Goal: Transaction & Acquisition: Purchase product/service

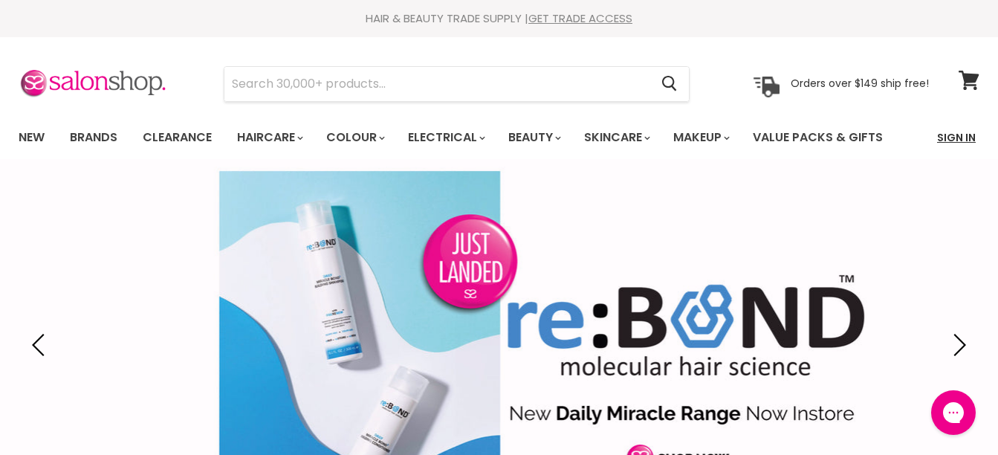
click at [943, 134] on link "Sign In" at bounding box center [956, 137] width 56 height 31
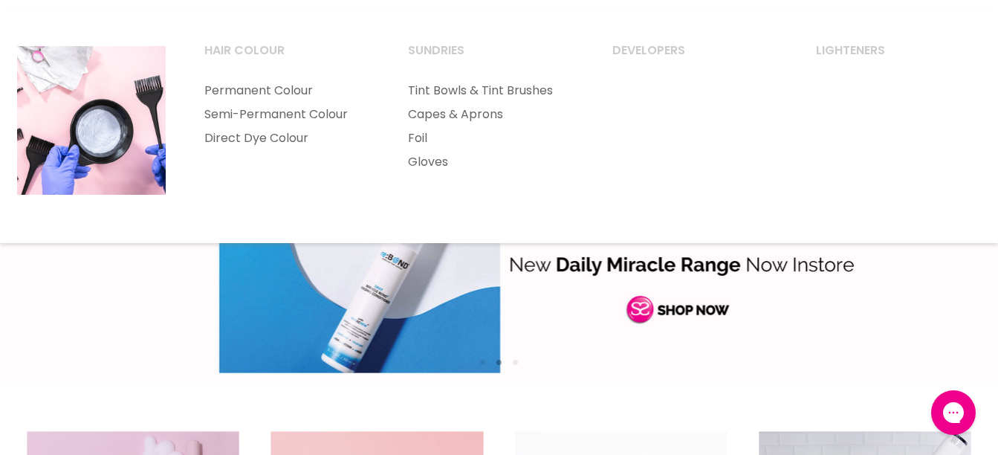
scroll to position [221, 0]
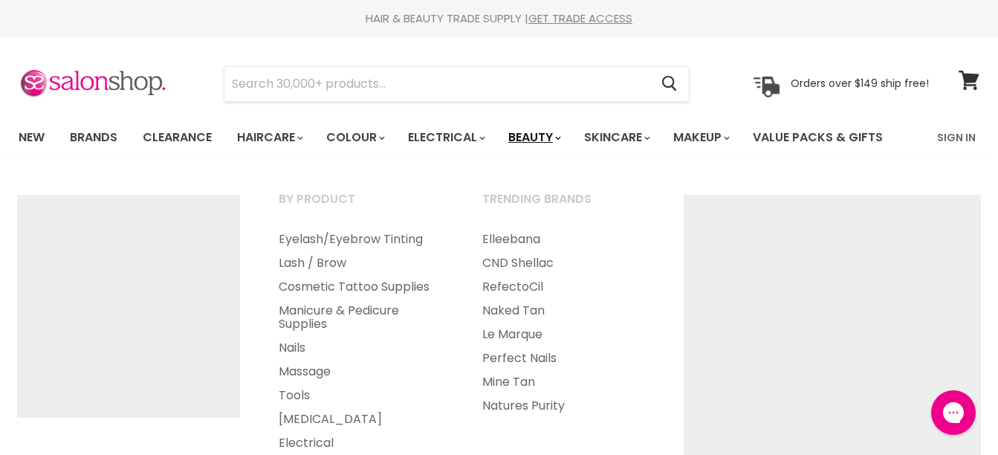
click at [544, 141] on link "Beauty" at bounding box center [533, 137] width 73 height 31
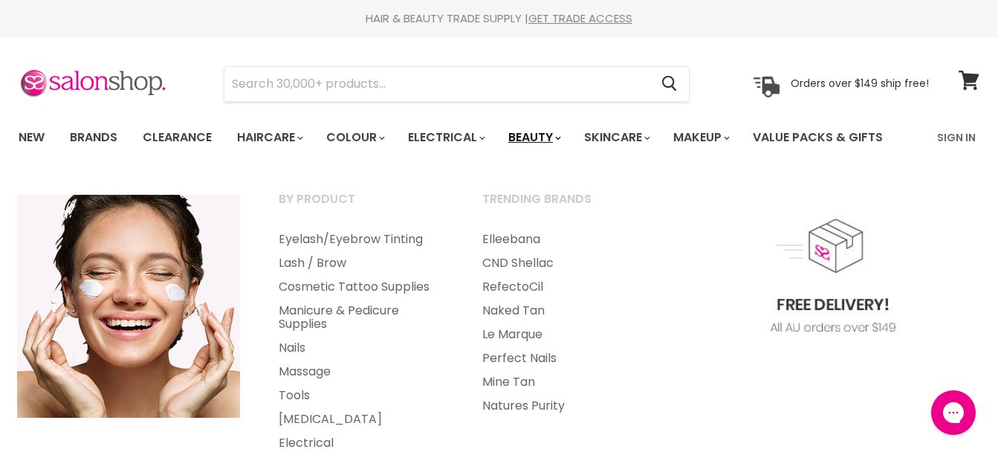
click at [570, 140] on link "Beauty" at bounding box center [533, 137] width 73 height 31
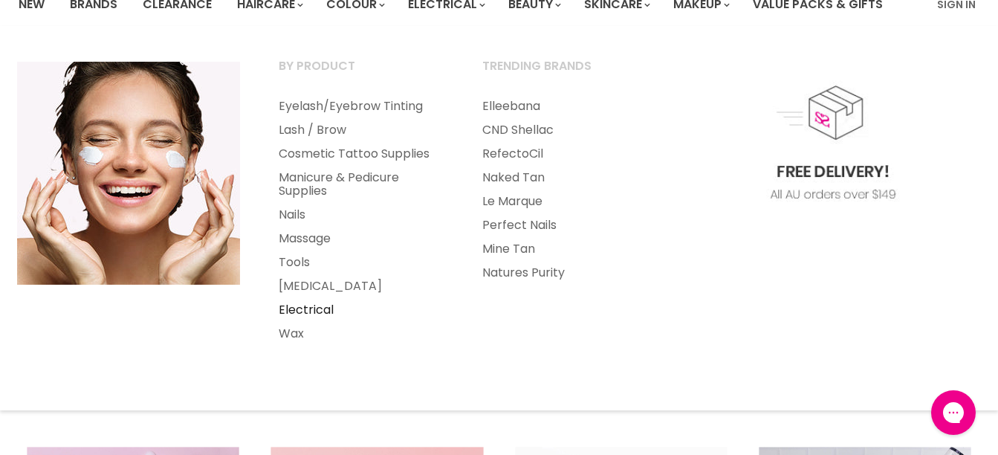
scroll to position [149, 0]
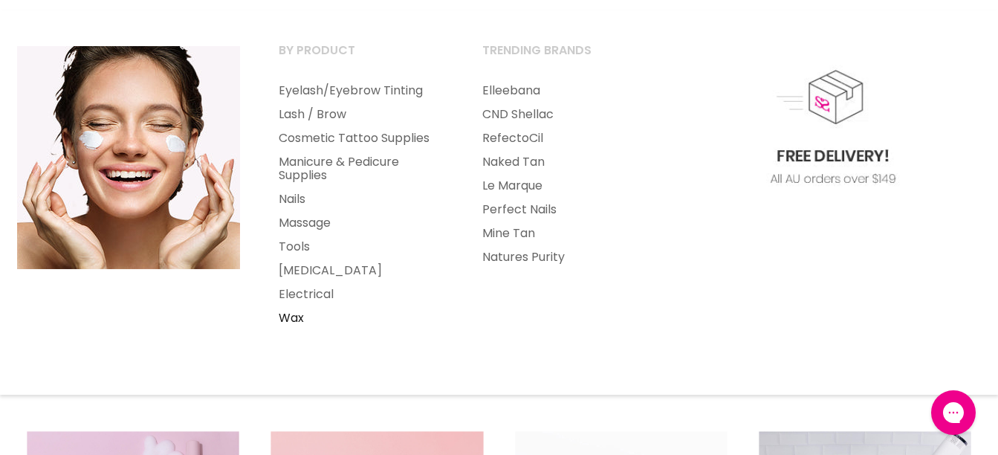
click at [297, 312] on link "Wax" at bounding box center [360, 318] width 201 height 24
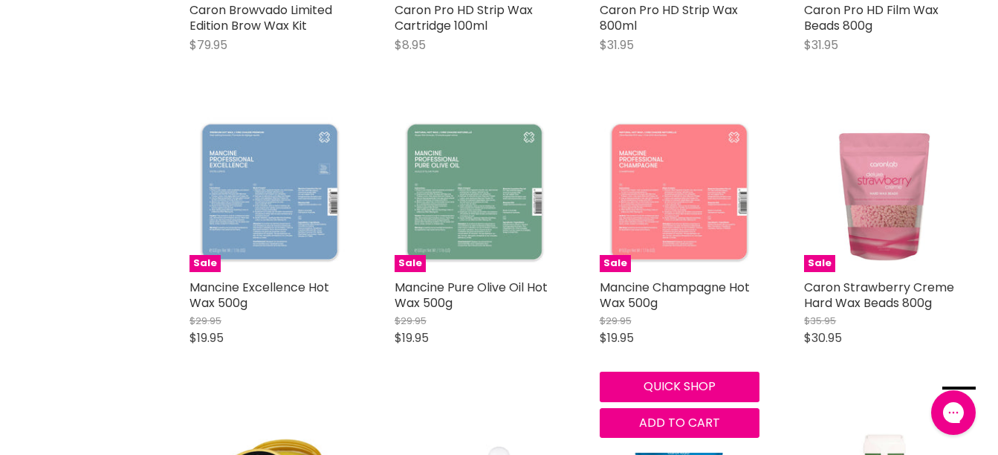
scroll to position [2155, 0]
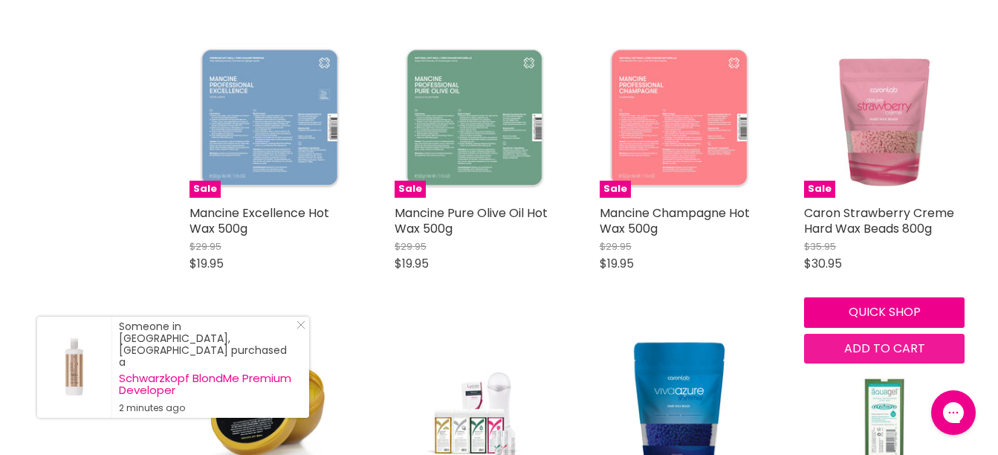
click at [889, 345] on span "Add to cart" at bounding box center [884, 348] width 81 height 17
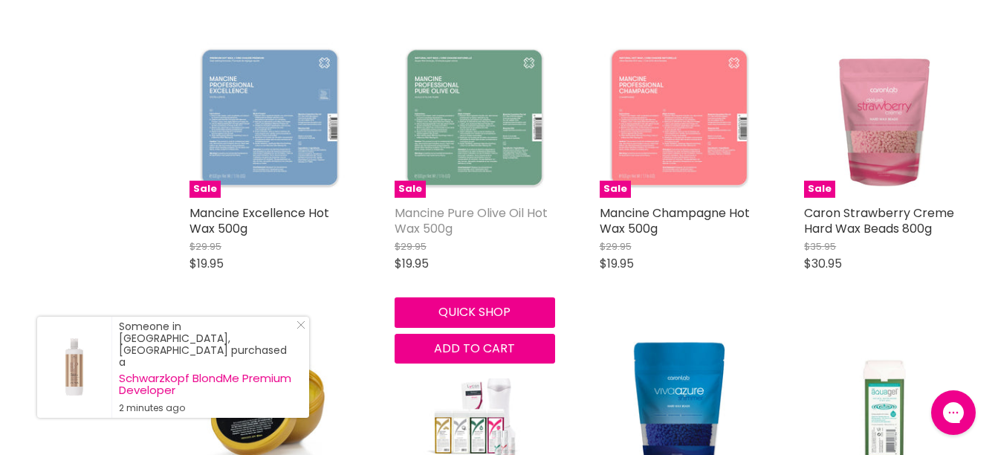
scroll to position [2378, 0]
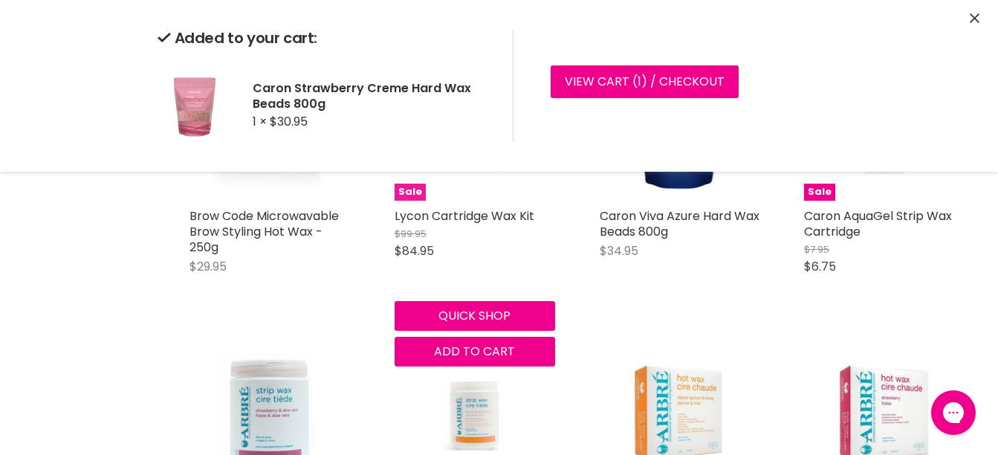
scroll to position [2304, 0]
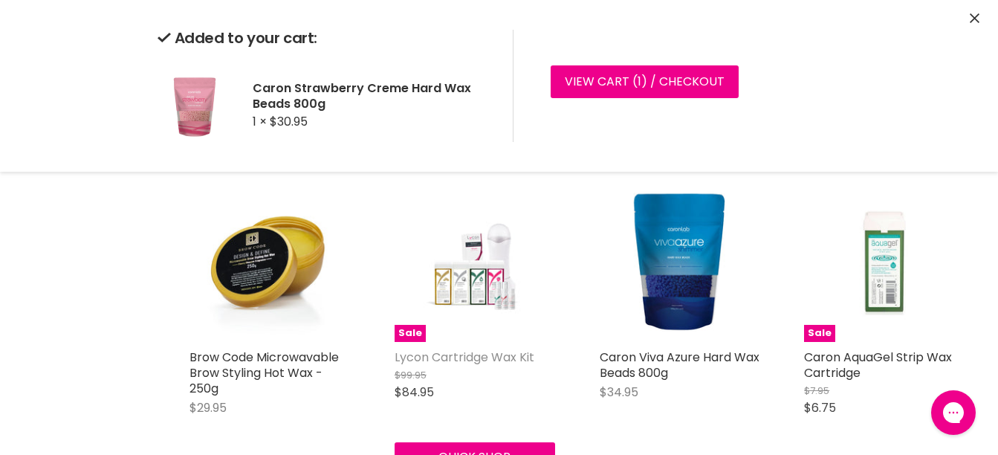
click at [459, 350] on link "Lycon Cartridge Wax Kit" at bounding box center [465, 357] width 140 height 17
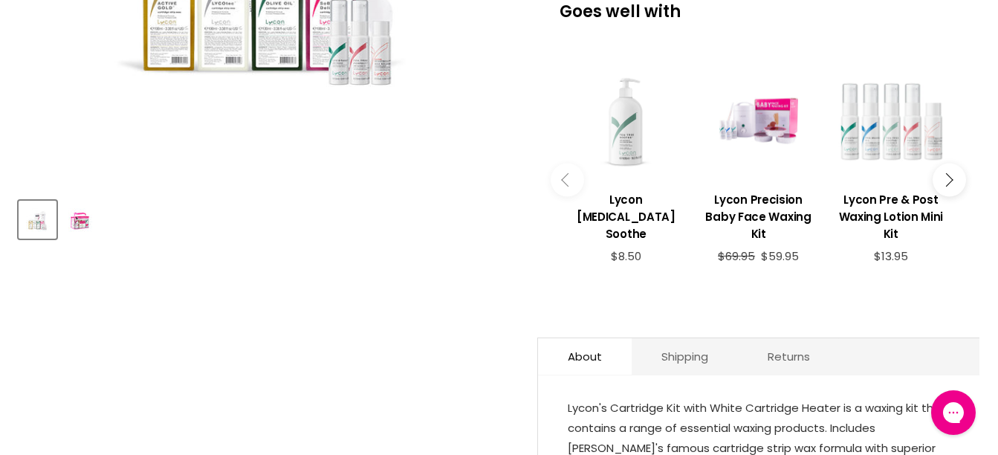
scroll to position [743, 0]
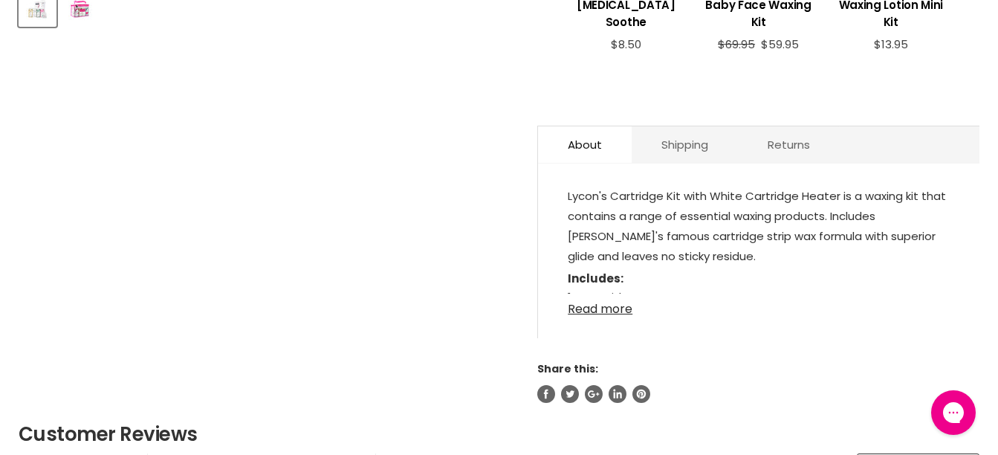
click at [608, 294] on link "Read more" at bounding box center [759, 305] width 382 height 22
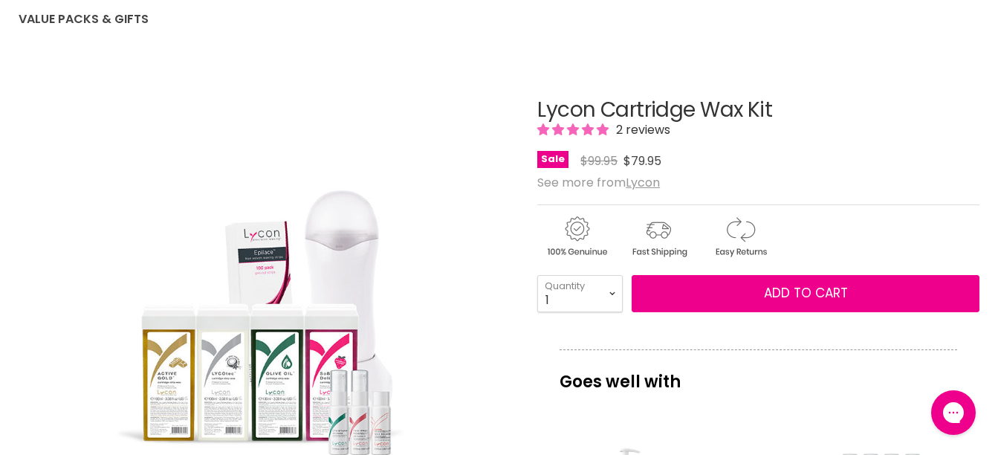
scroll to position [223, 0]
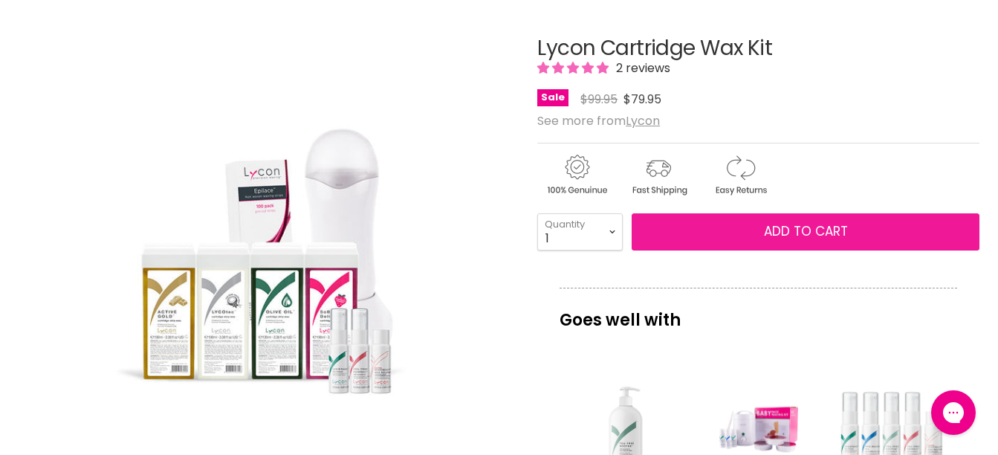
click at [784, 228] on span "Add to cart" at bounding box center [806, 231] width 84 height 18
click at [817, 231] on span "Add to cart" at bounding box center [806, 231] width 84 height 18
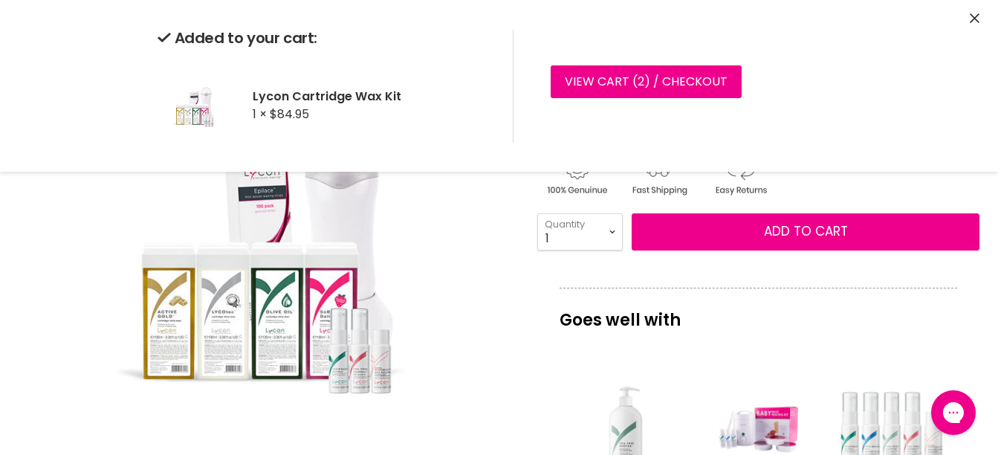
click at [974, 22] on icon "Close" at bounding box center [975, 18] width 10 height 10
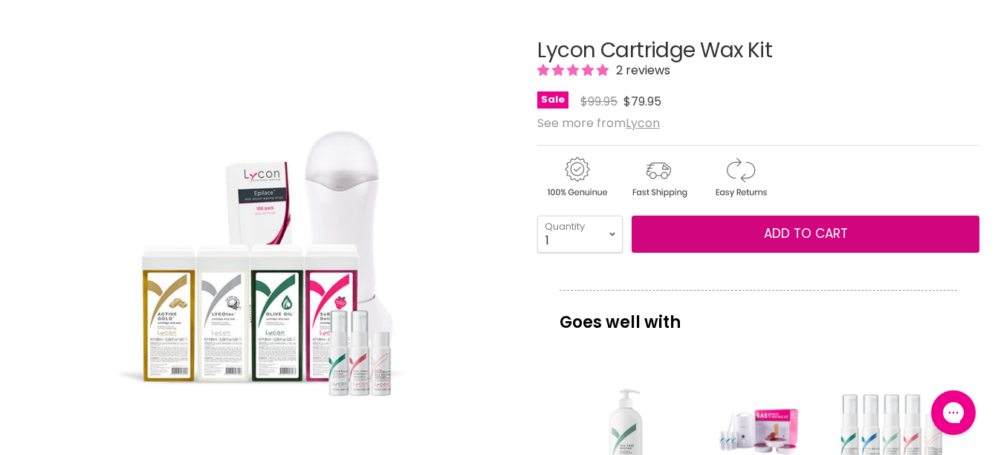
scroll to position [0, 0]
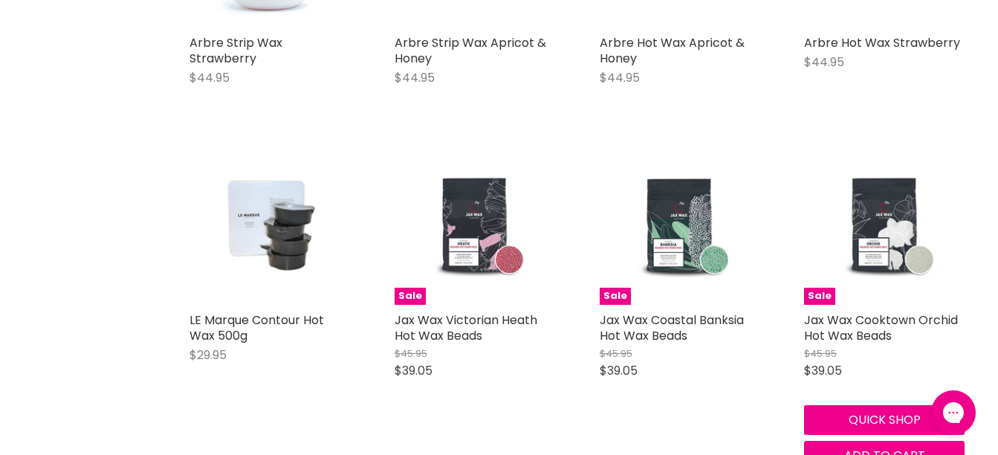
scroll to position [3096, 0]
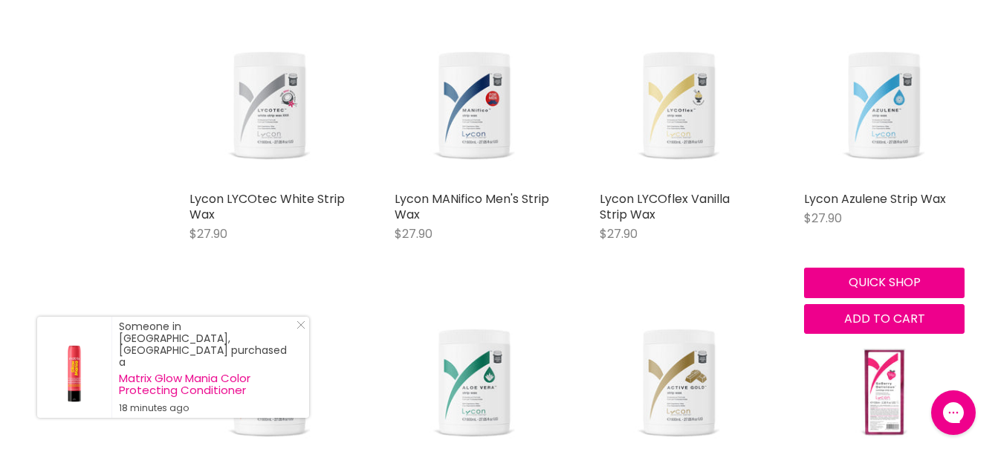
scroll to position [5029, 0]
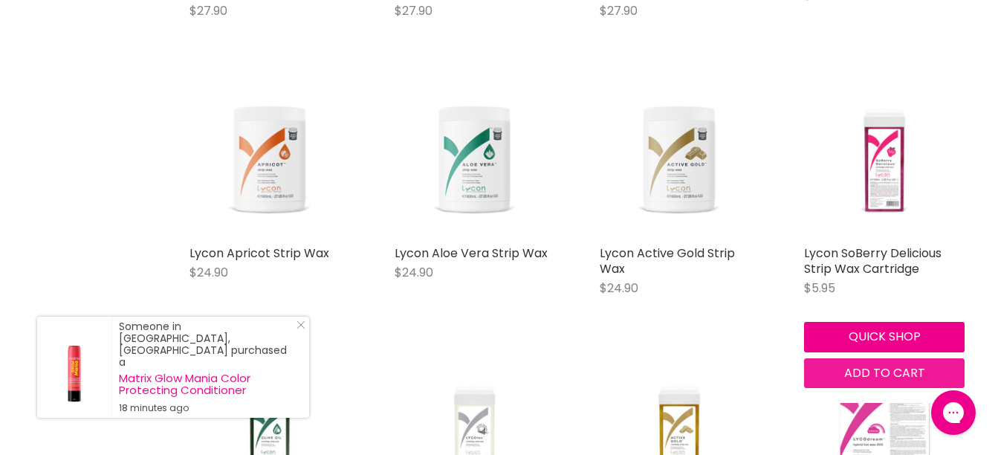
click at [930, 374] on button "Add to cart" at bounding box center [884, 373] width 161 height 30
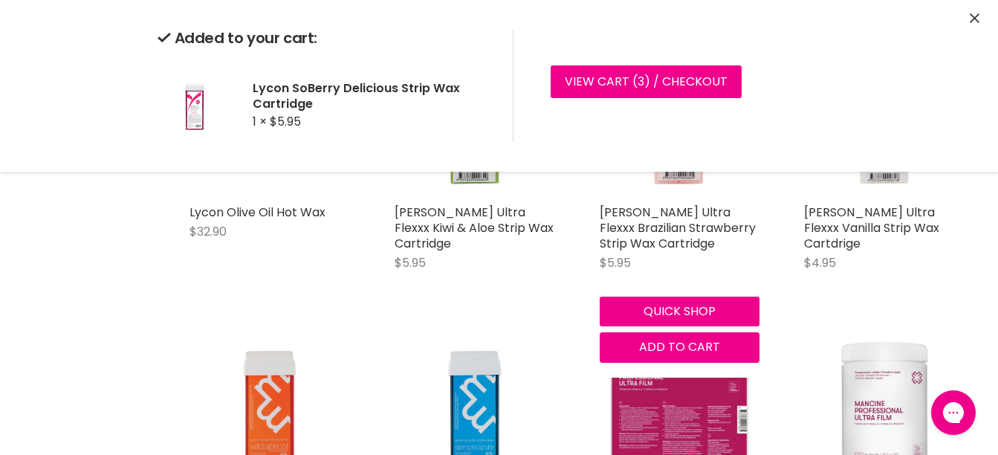
scroll to position [5995, 0]
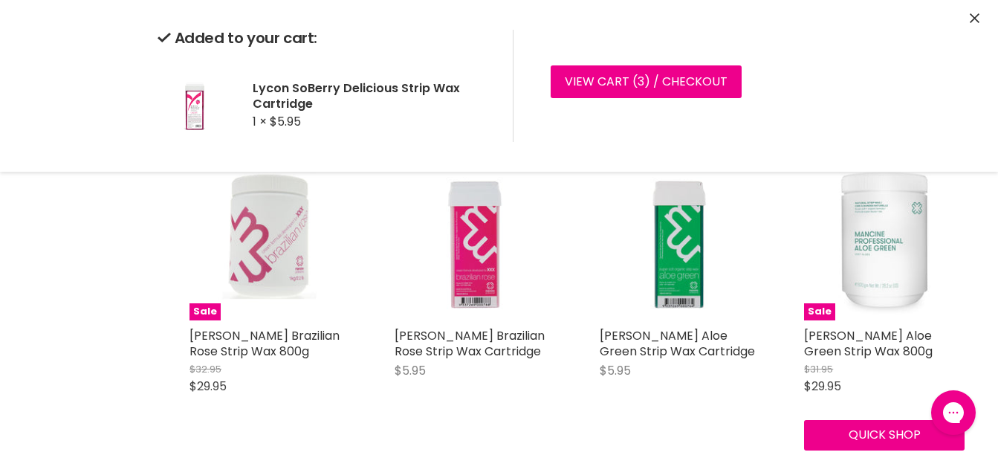
scroll to position [7556, 0]
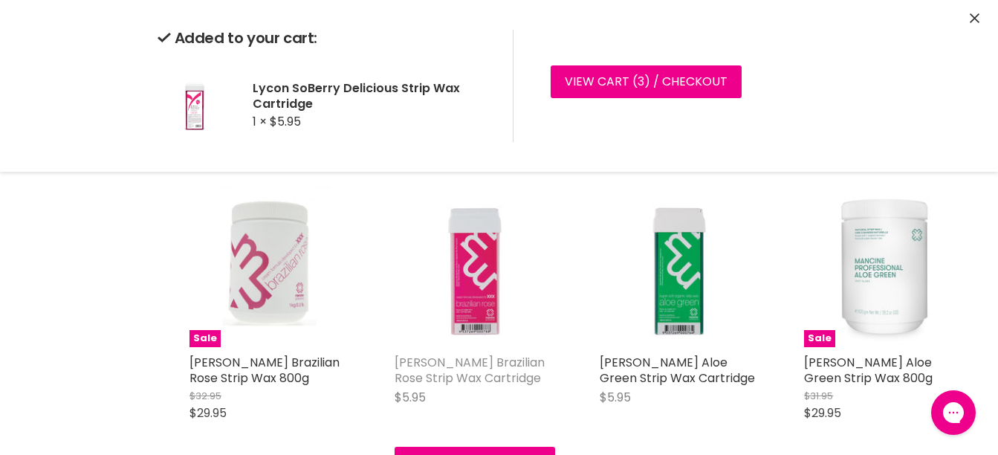
click at [474, 383] on link "Mancine Brazilian Rose Strip Wax Cartridge" at bounding box center [470, 370] width 150 height 33
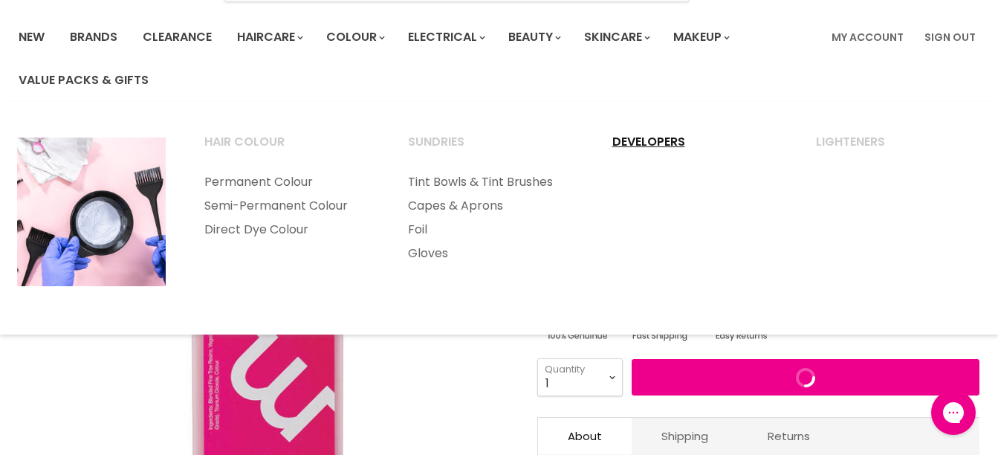
scroll to position [294, 0]
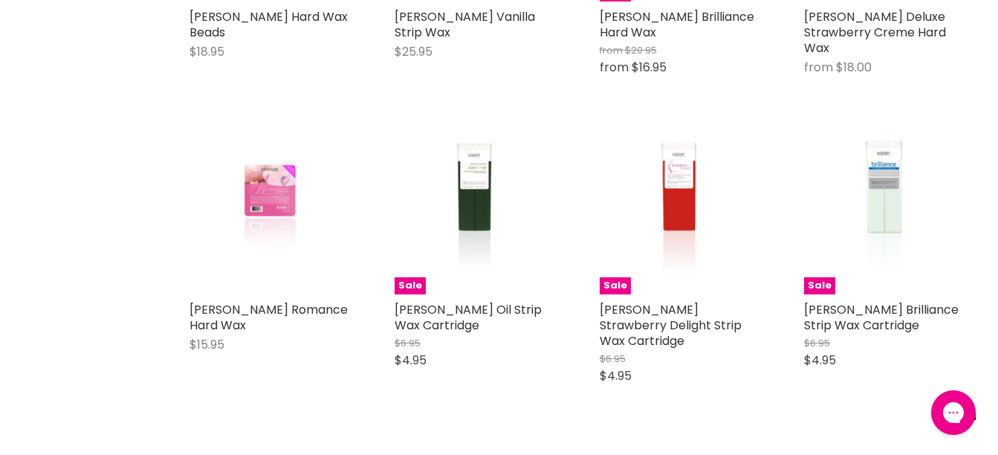
scroll to position [1710, 0]
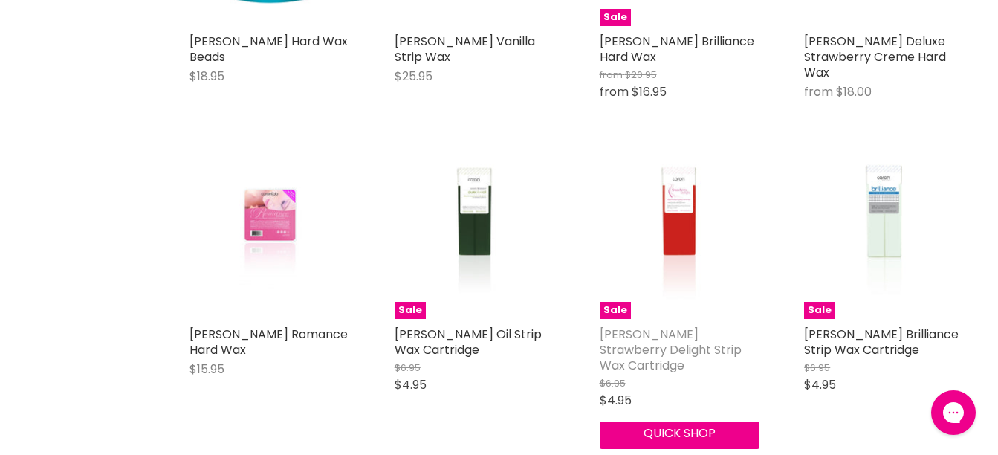
click at [670, 326] on link "Caron Strawberry Delight Strip Wax Cartridge" at bounding box center [671, 350] width 142 height 48
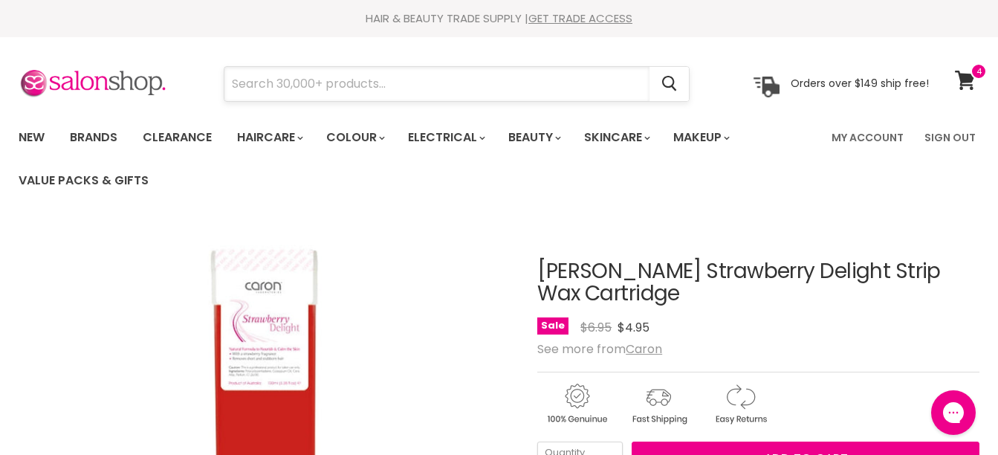
click at [385, 94] on input "Search" at bounding box center [436, 84] width 425 height 34
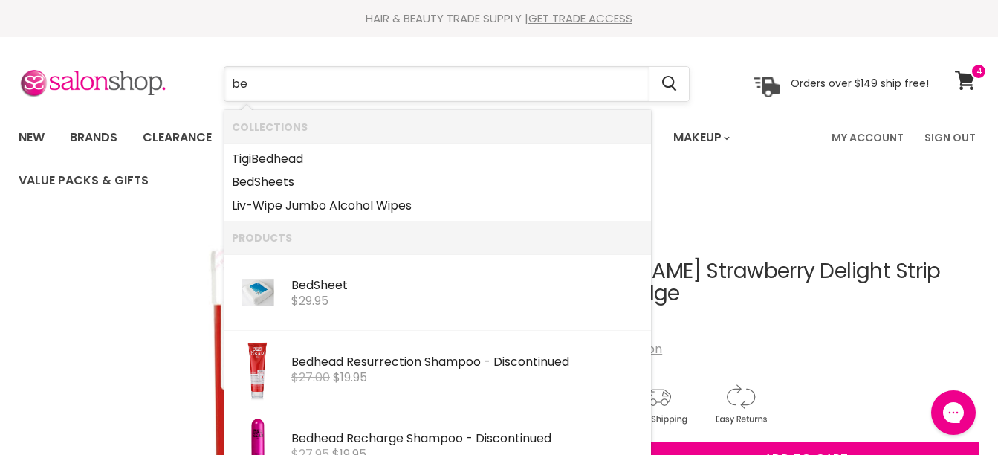
type input "b"
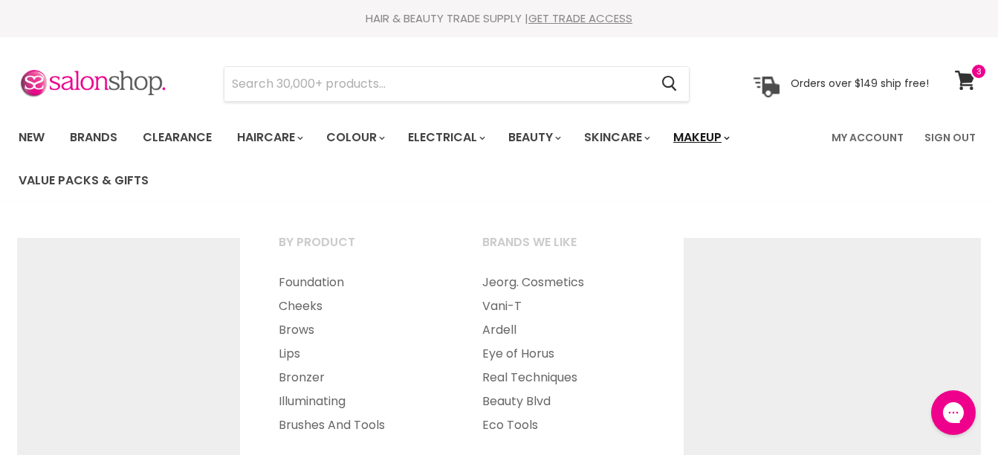
click at [739, 134] on link "Makeup" at bounding box center [700, 137] width 77 height 31
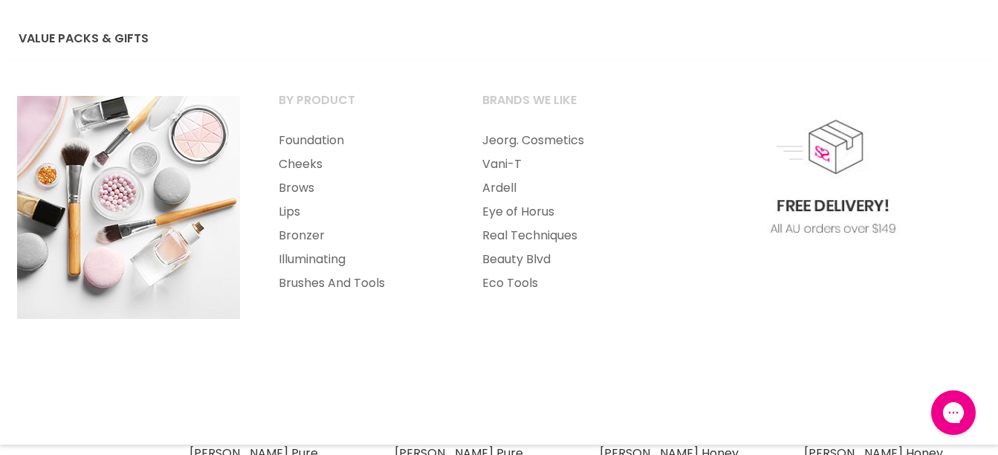
scroll to position [149, 0]
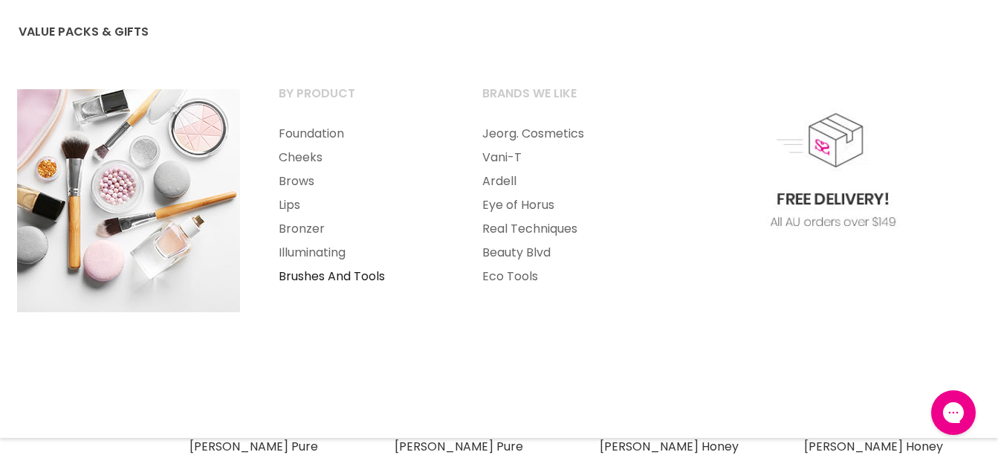
click at [375, 279] on link "Brushes And Tools" at bounding box center [360, 277] width 201 height 24
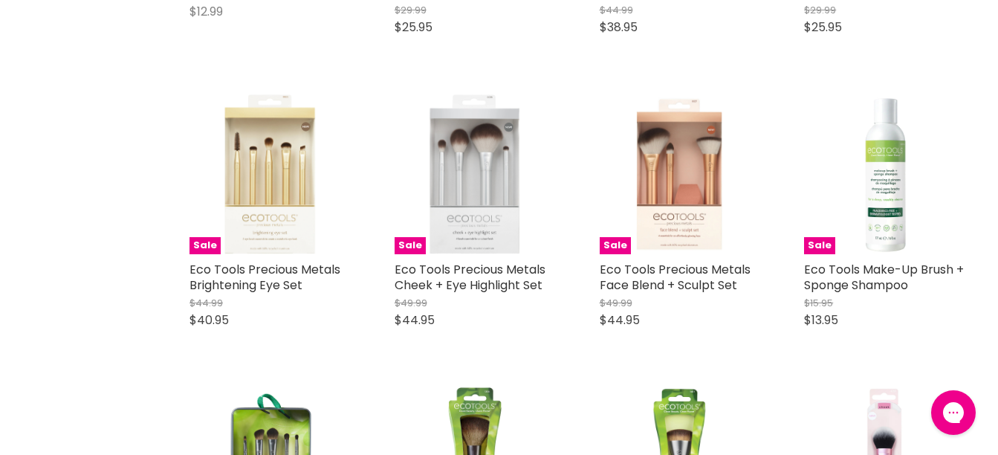
scroll to position [3345, 0]
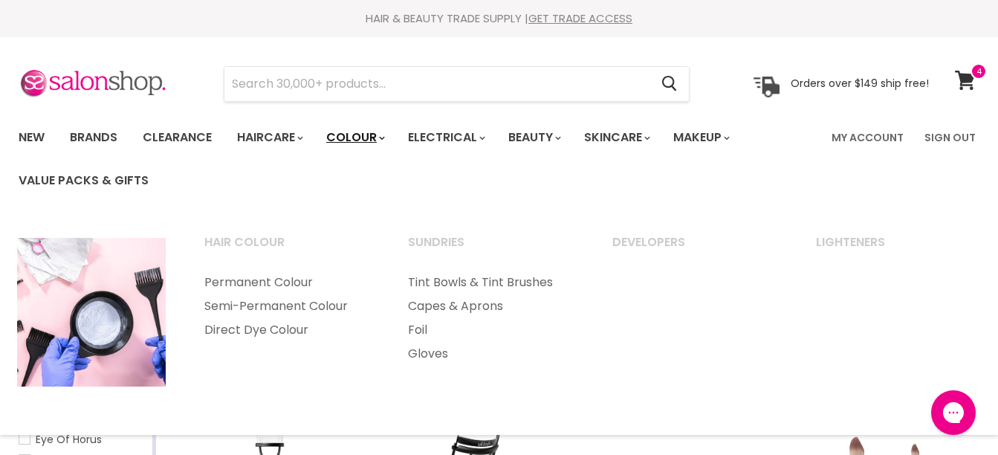
click at [384, 135] on link "Colour" at bounding box center [354, 137] width 79 height 31
click at [291, 280] on link "Permanent Colour" at bounding box center [286, 283] width 201 height 24
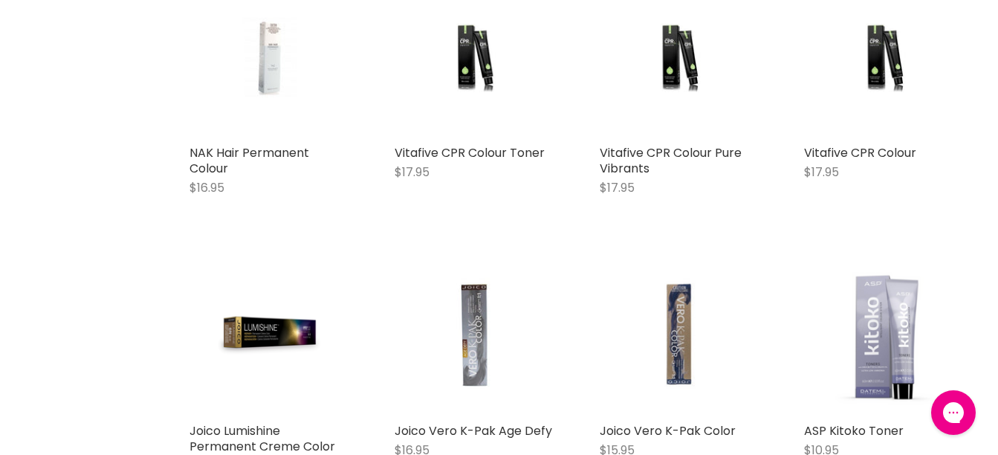
scroll to position [2824, 0]
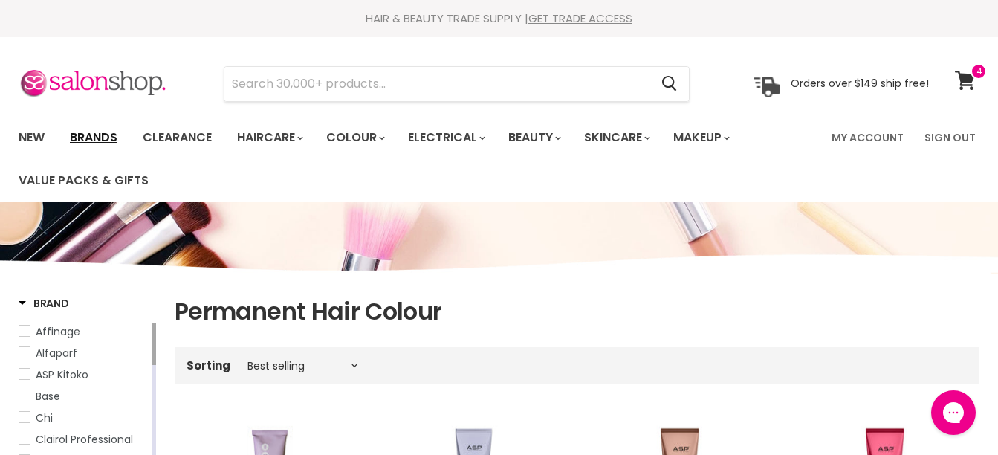
click at [80, 136] on link "Brands" at bounding box center [94, 137] width 70 height 31
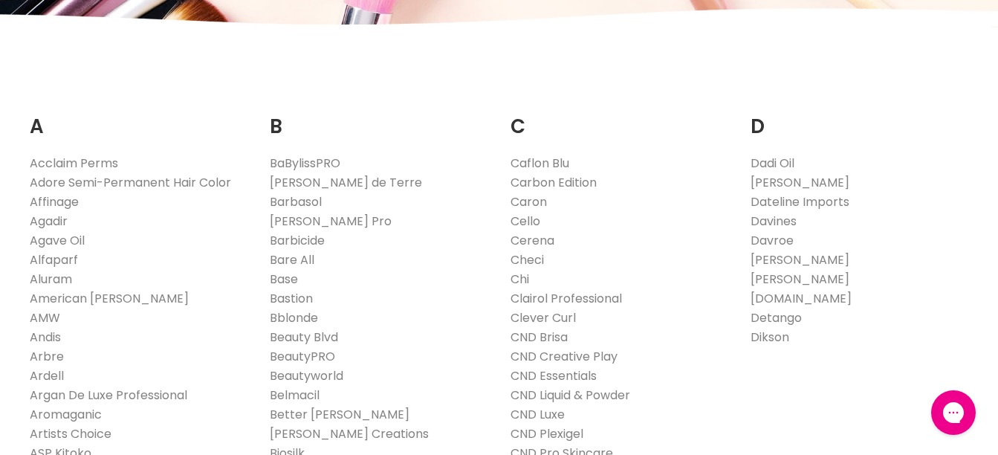
scroll to position [372, 0]
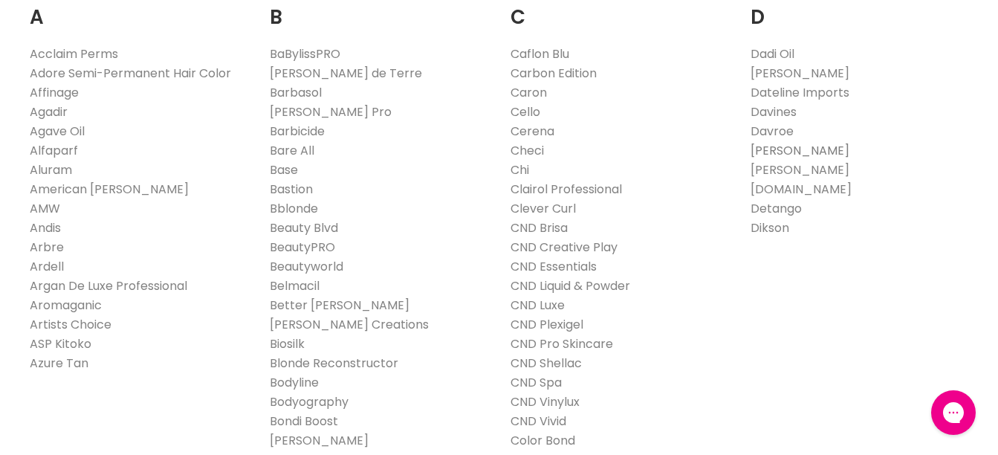
click at [792, 147] on link "[PERSON_NAME]" at bounding box center [800, 150] width 99 height 17
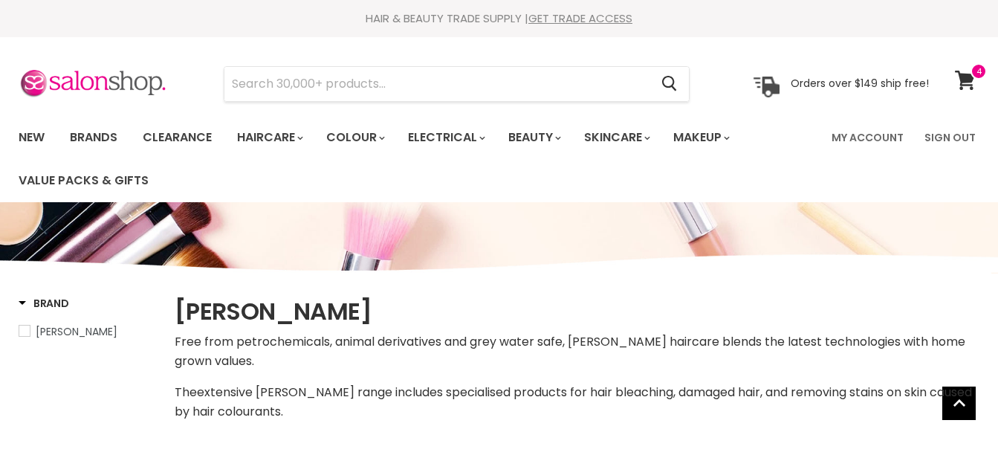
select select "manual"
click at [100, 140] on link "Brands" at bounding box center [94, 137] width 70 height 31
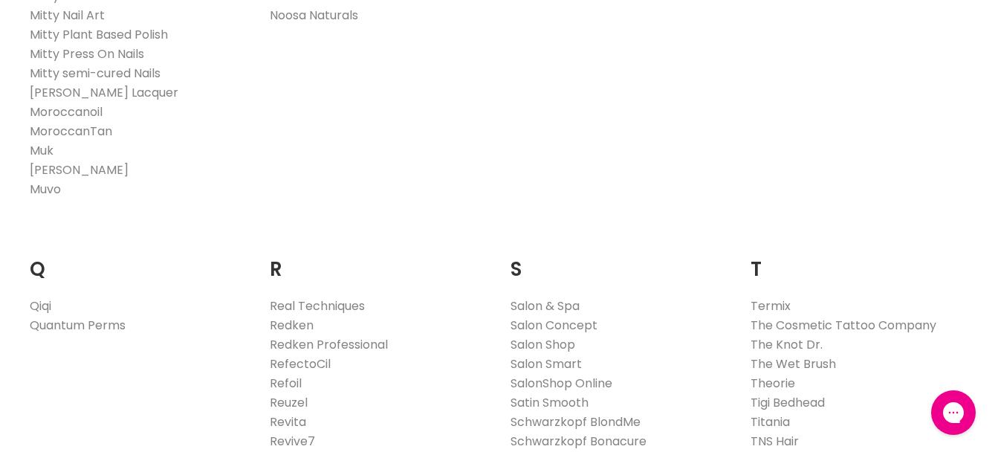
scroll to position [2230, 0]
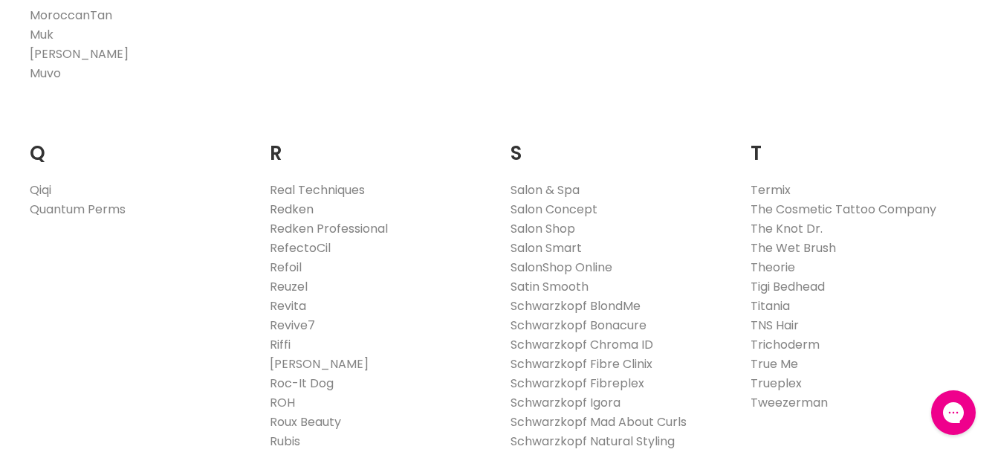
click at [305, 201] on link "Redken" at bounding box center [292, 209] width 44 height 17
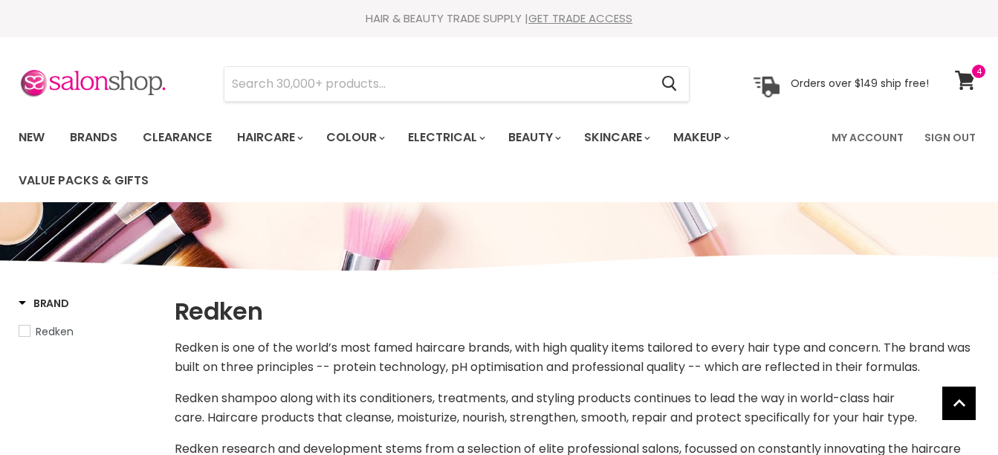
select select "manual"
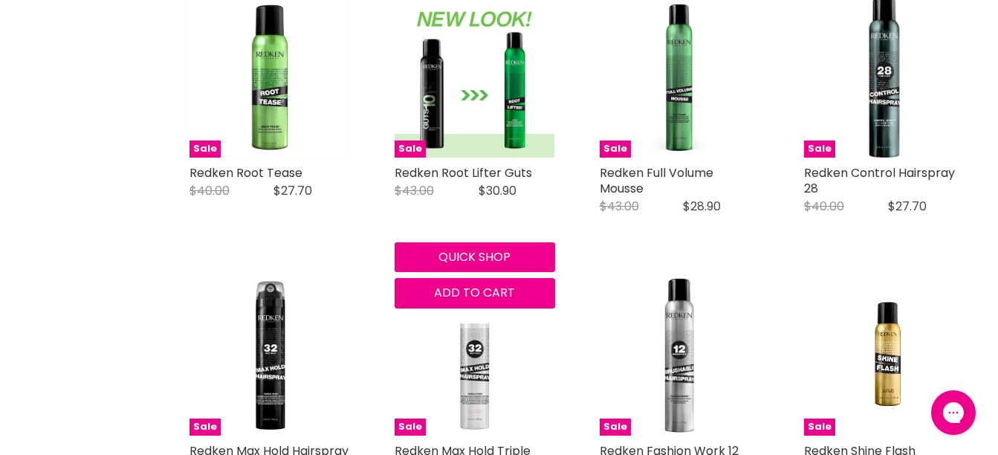
scroll to position [3196, 0]
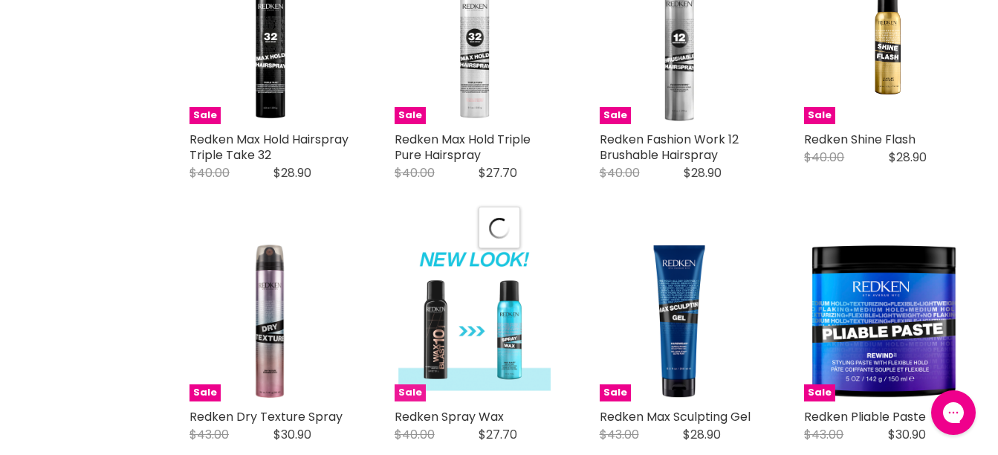
scroll to position [3716, 0]
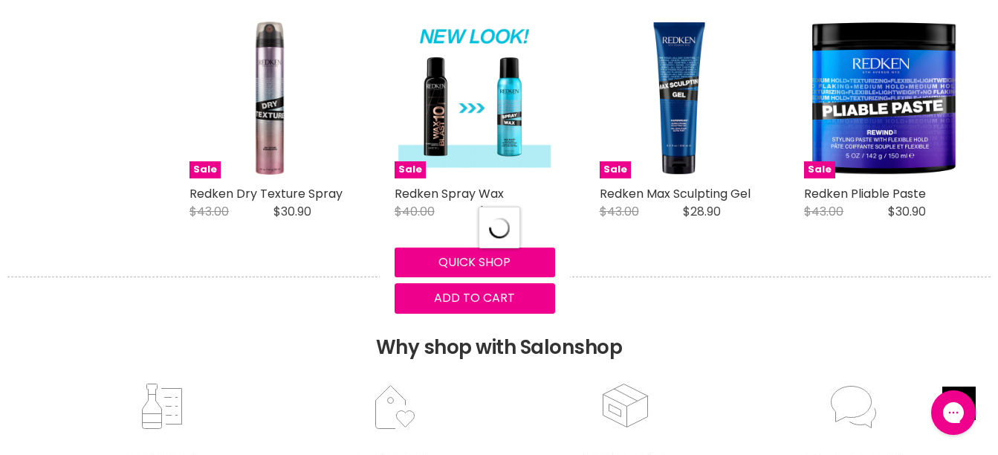
select select "manual"
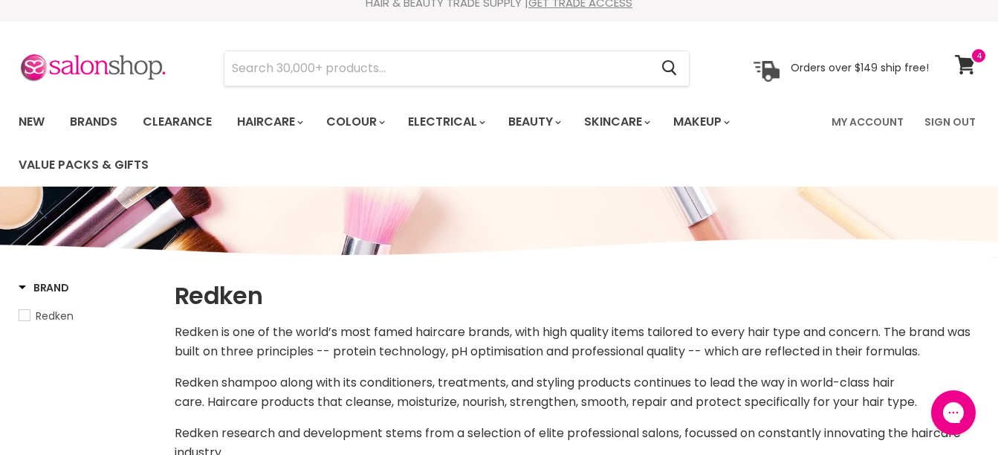
scroll to position [0, 0]
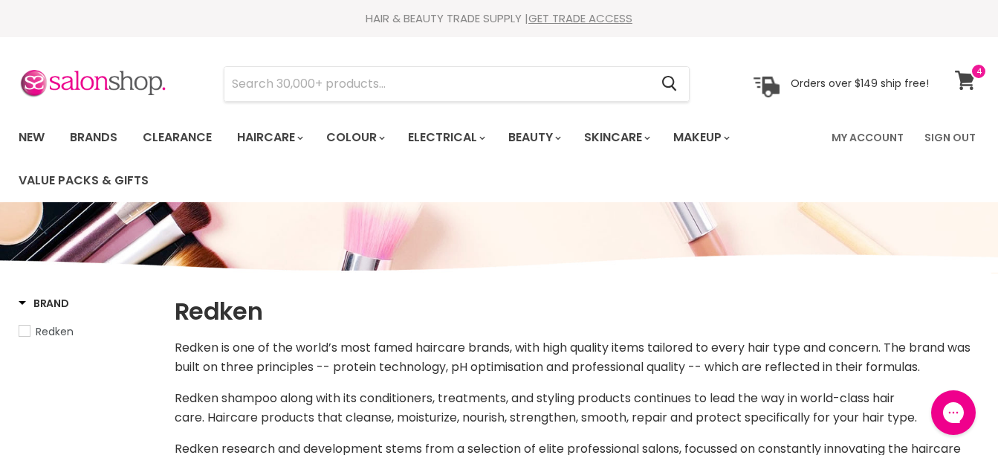
click at [980, 78] on span at bounding box center [979, 71] width 16 height 16
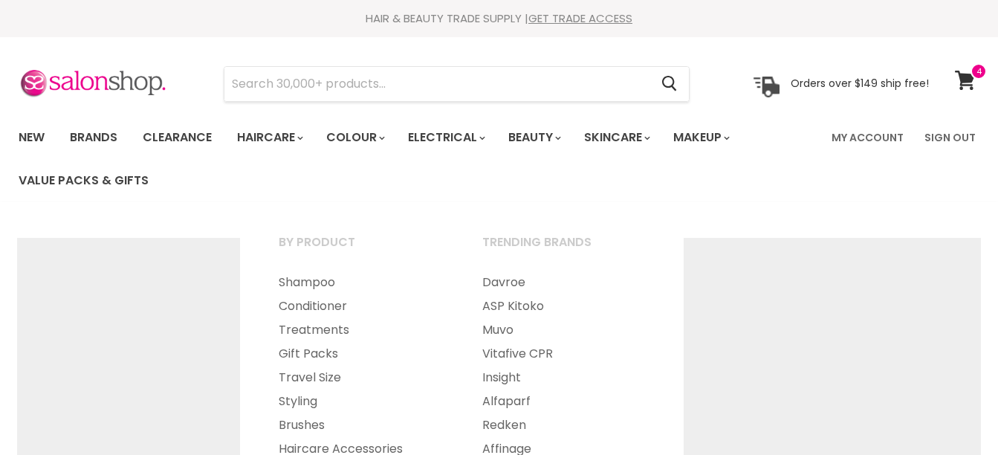
select select "manual"
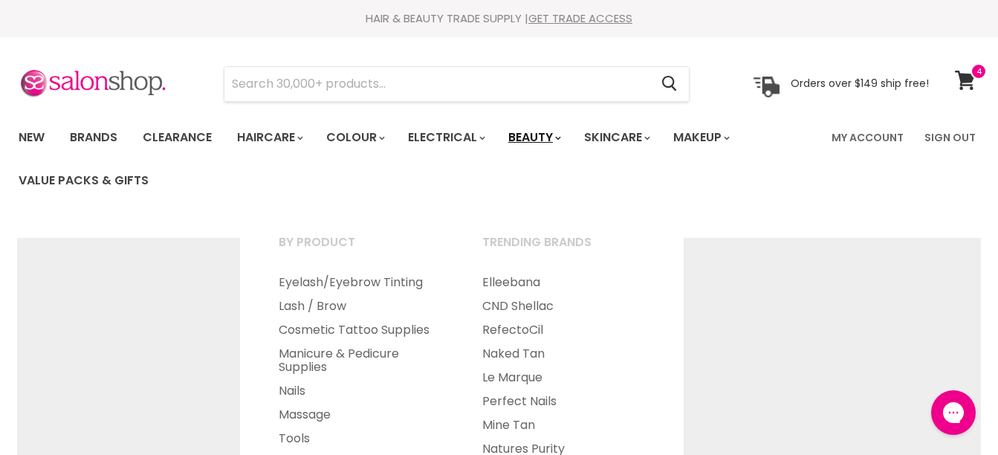
click at [570, 133] on link "Beauty" at bounding box center [533, 137] width 73 height 31
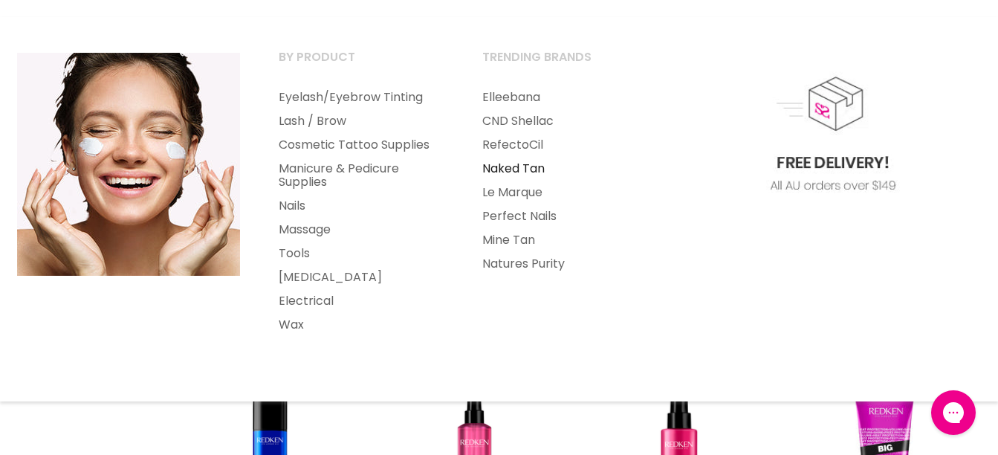
scroll to position [149, 0]
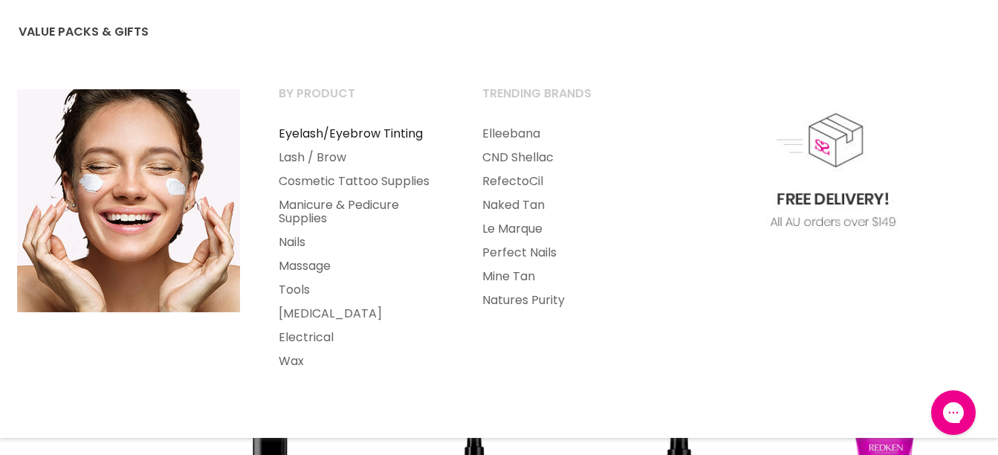
click at [412, 135] on link "Eyelash/Eyebrow Tinting" at bounding box center [360, 134] width 201 height 24
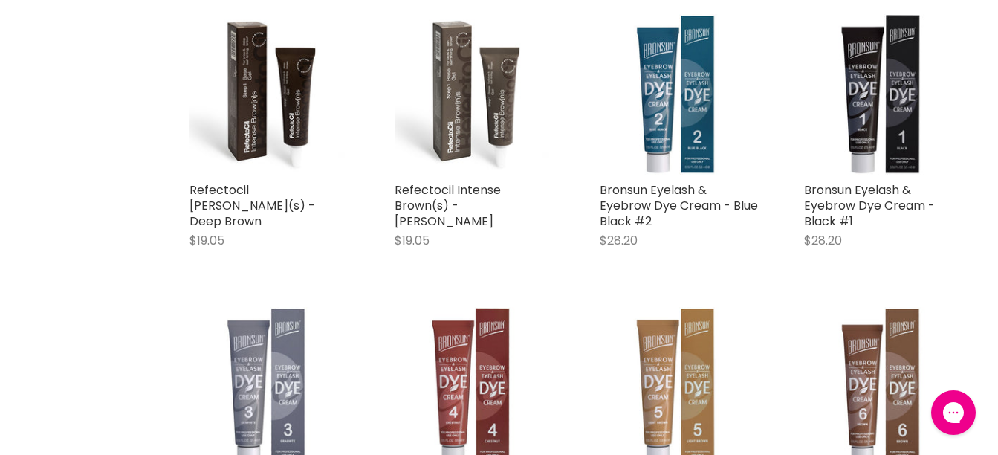
scroll to position [966, 0]
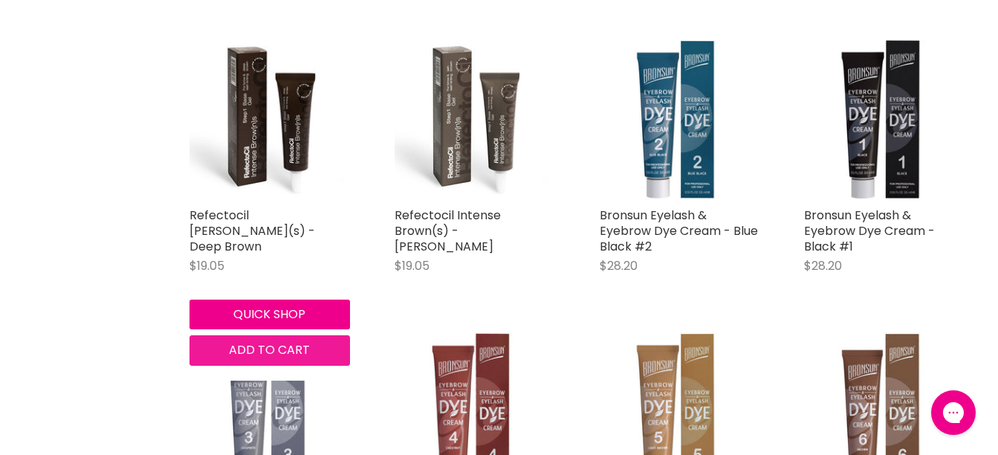
click at [293, 348] on span "Add to cart" at bounding box center [269, 349] width 81 height 17
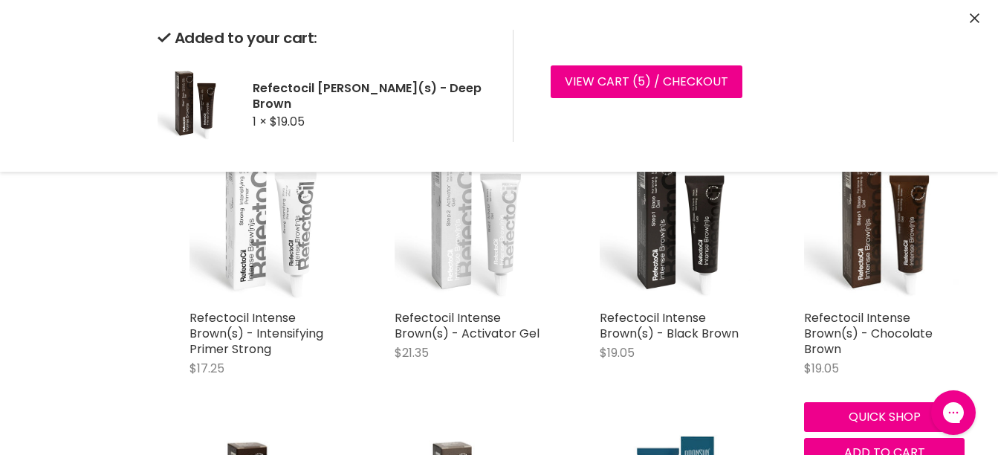
scroll to position [595, 0]
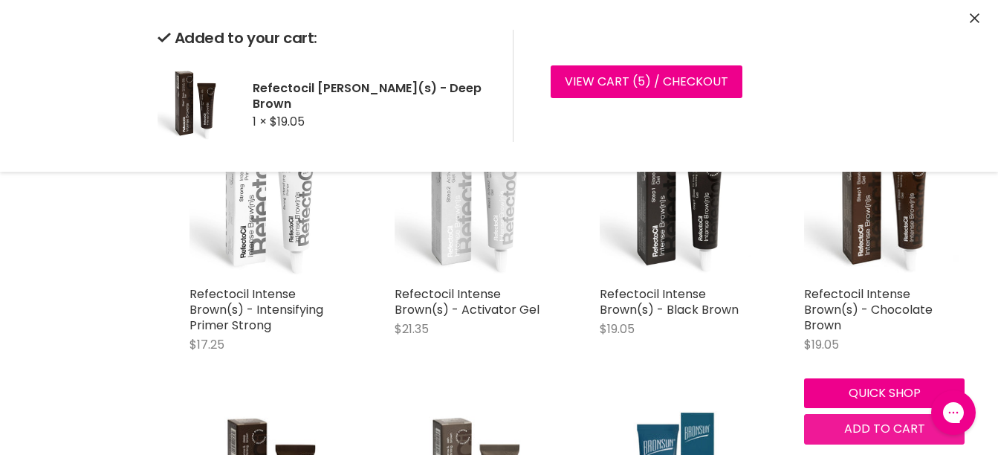
click at [905, 420] on span "Add to cart" at bounding box center [884, 428] width 81 height 17
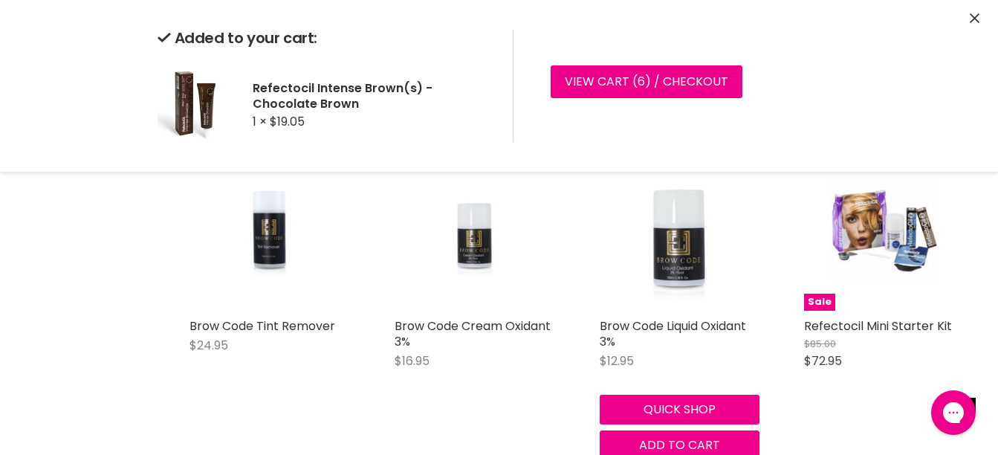
scroll to position [2899, 0]
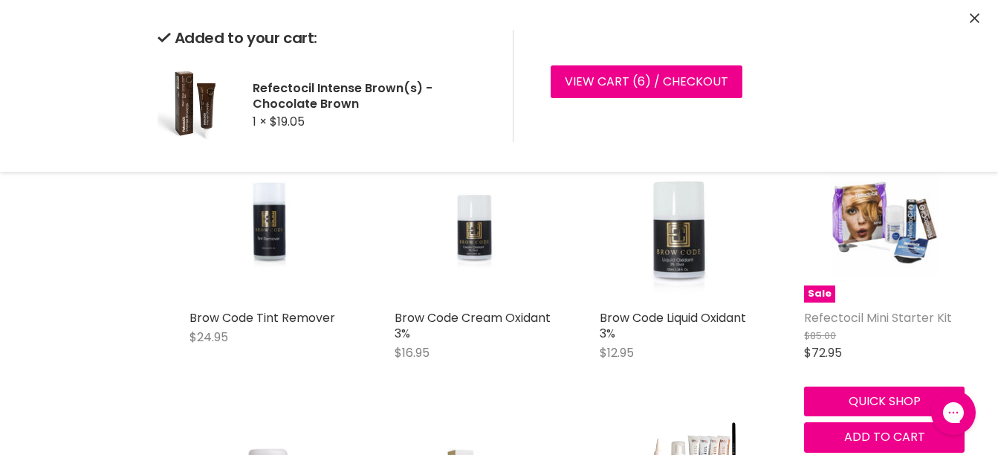
click at [913, 317] on link "Refectocil Mini Starter Kit" at bounding box center [878, 317] width 148 height 17
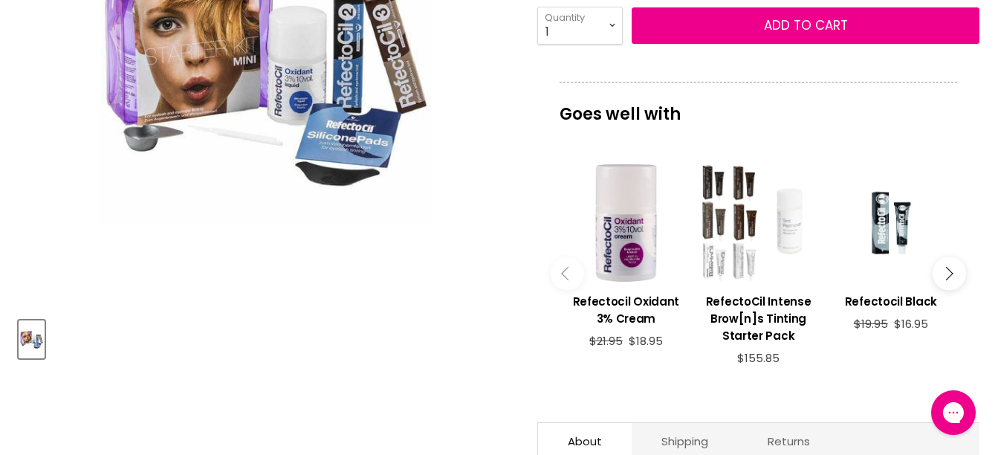
scroll to position [446, 0]
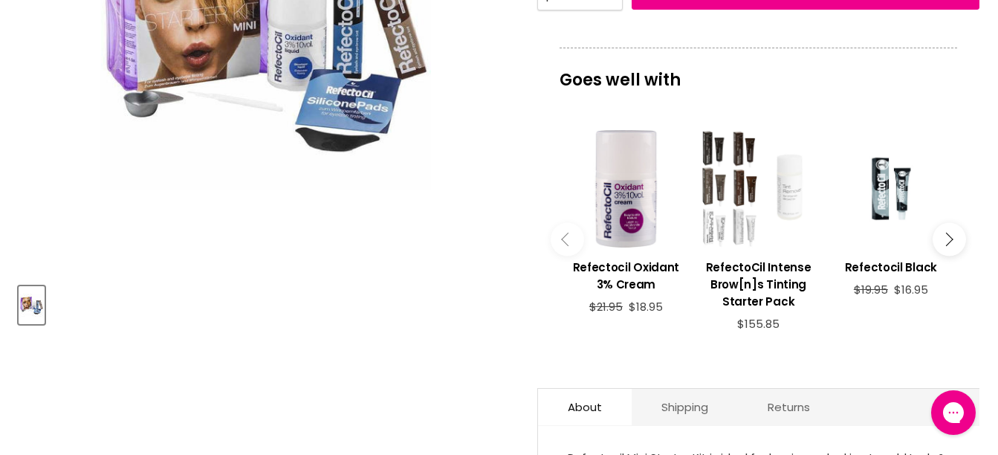
click at [946, 238] on icon "Main content" at bounding box center [945, 239] width 13 height 13
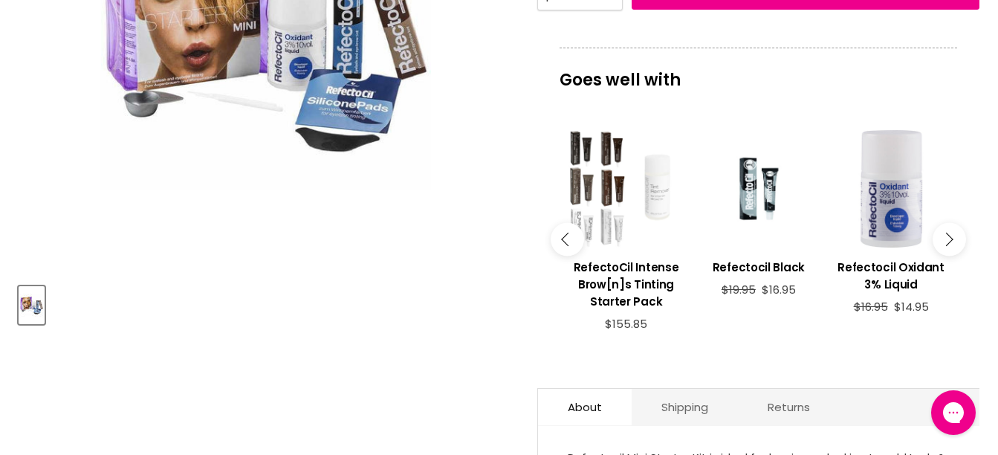
click at [949, 245] on button "Main content" at bounding box center [949, 239] width 33 height 33
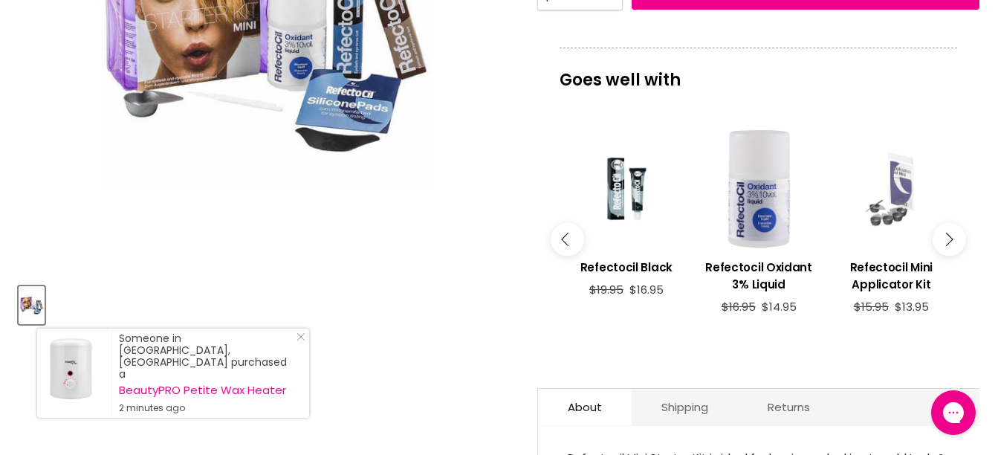
click at [951, 240] on icon "Main content" at bounding box center [945, 239] width 13 height 13
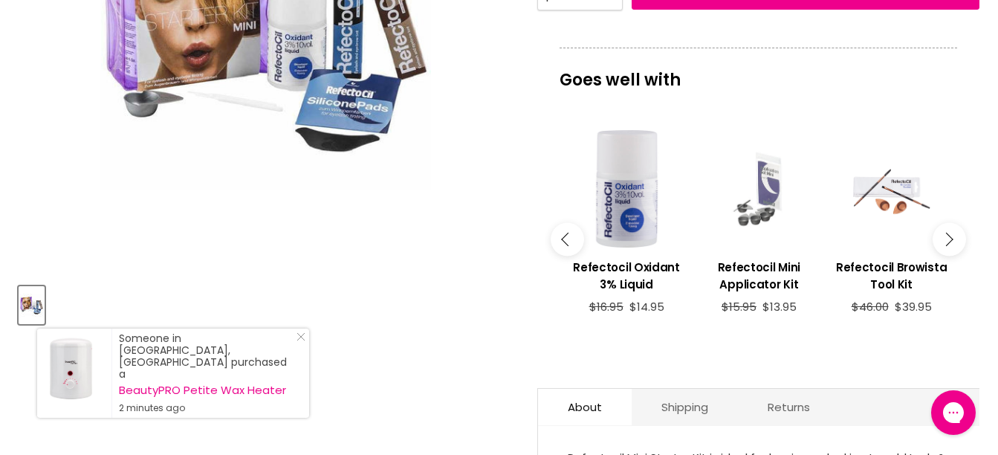
click at [951, 240] on icon "Main content" at bounding box center [945, 239] width 13 height 13
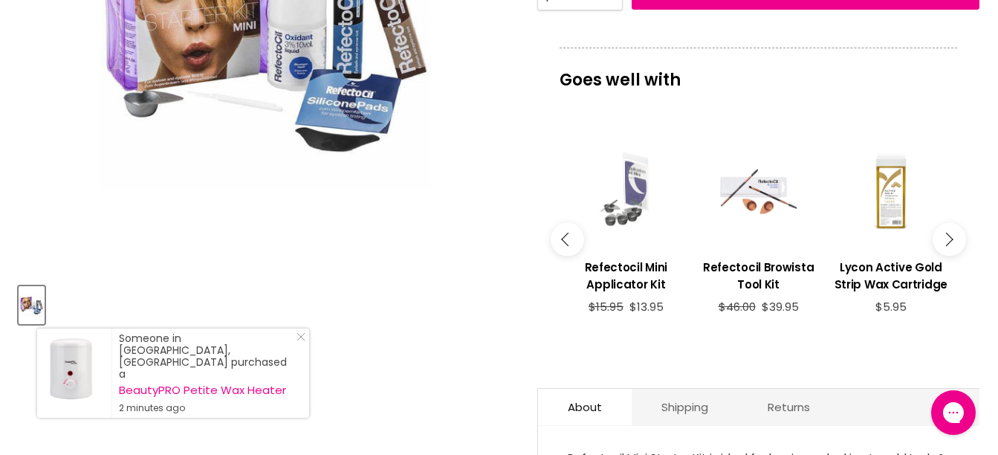
click at [951, 240] on icon "Main content" at bounding box center [945, 239] width 13 height 13
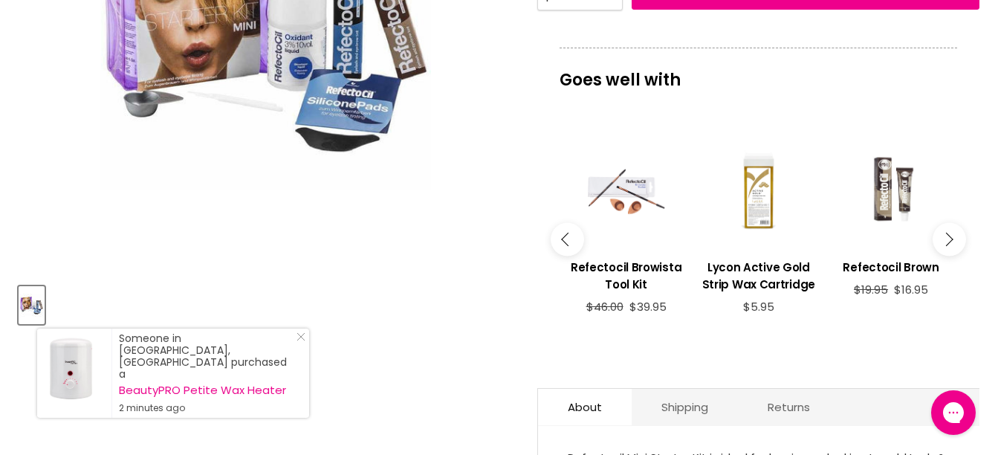
click at [951, 240] on icon "Main content" at bounding box center [945, 239] width 13 height 13
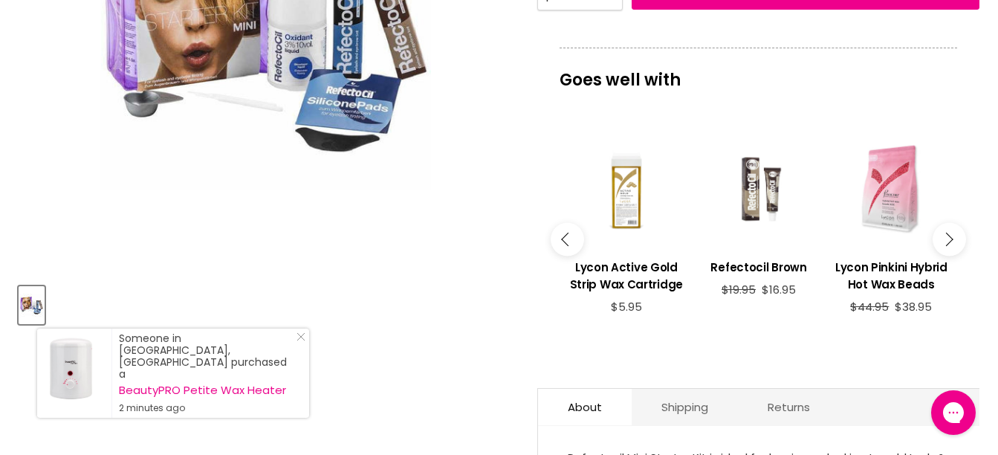
click at [951, 240] on icon "Main content" at bounding box center [945, 239] width 13 height 13
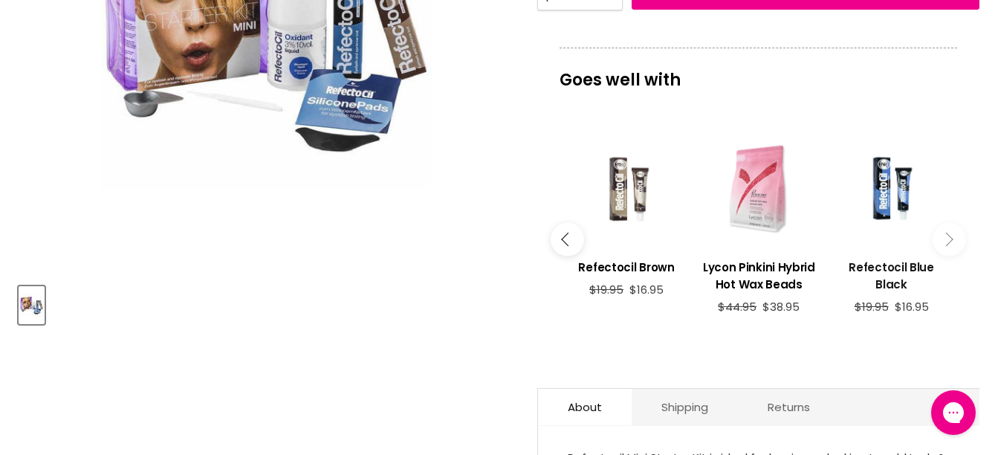
click at [922, 267] on h3 "Refectocil Blue Black" at bounding box center [890, 276] width 117 height 34
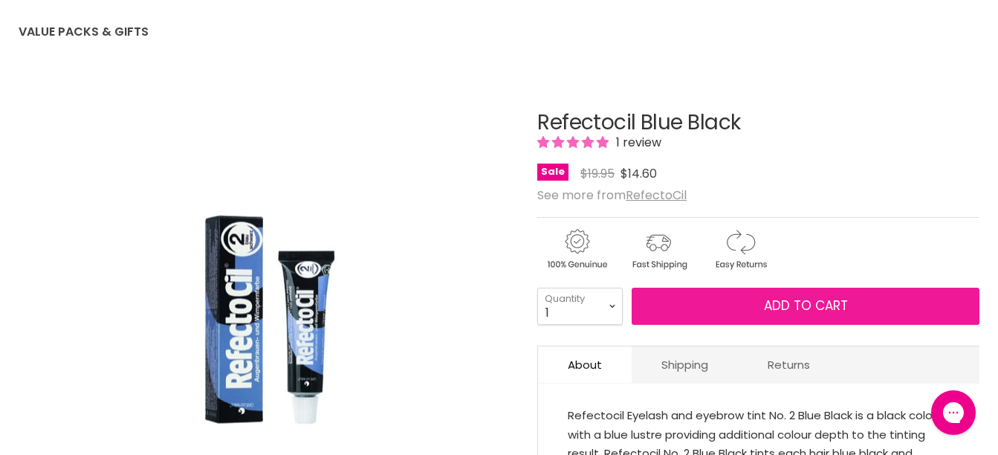
click at [812, 306] on span "Add to cart" at bounding box center [806, 306] width 84 height 18
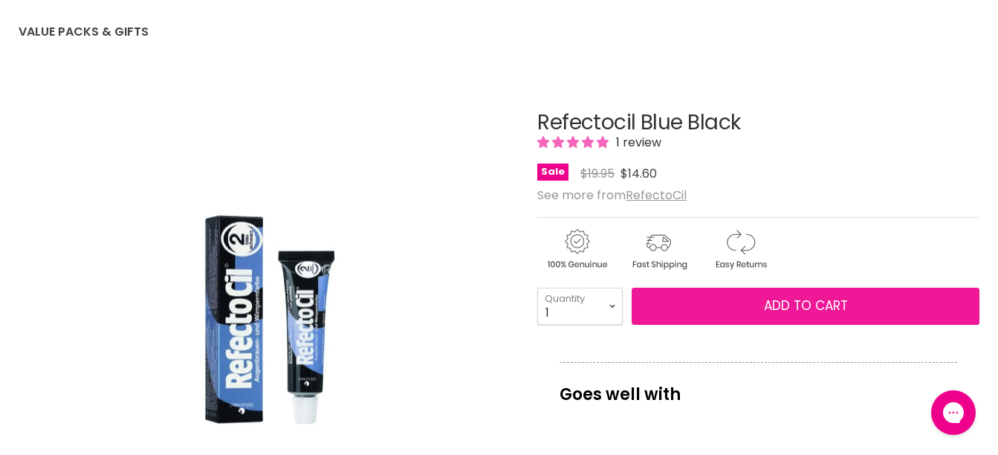
click at [742, 300] on button "Add to cart" at bounding box center [806, 306] width 348 height 37
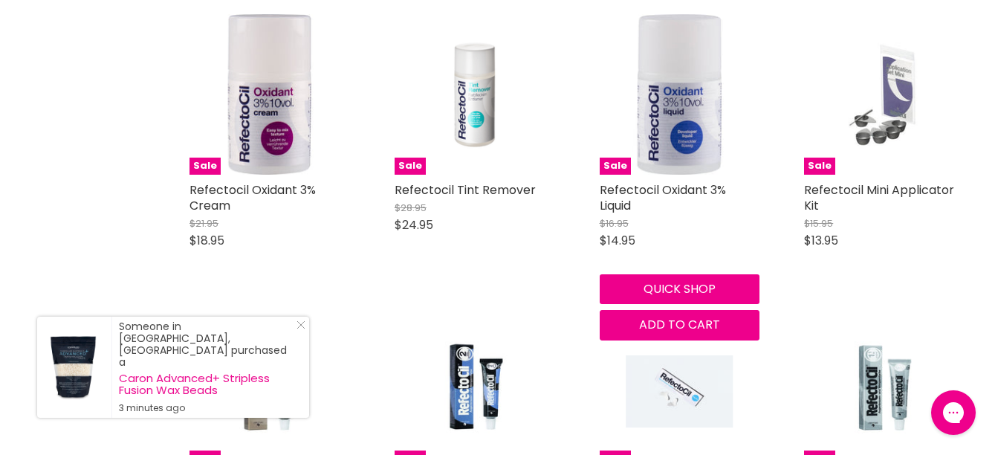
scroll to position [5881, 0]
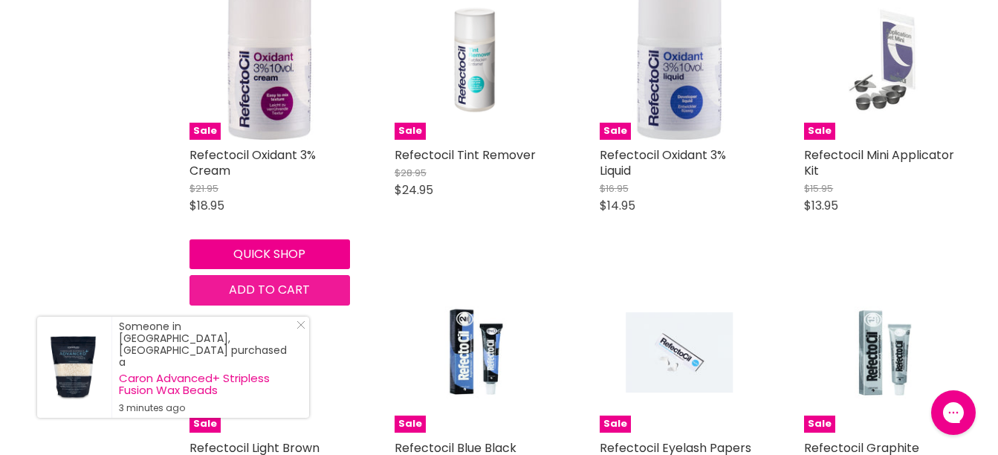
click at [327, 293] on button "Add to cart" at bounding box center [270, 290] width 161 height 30
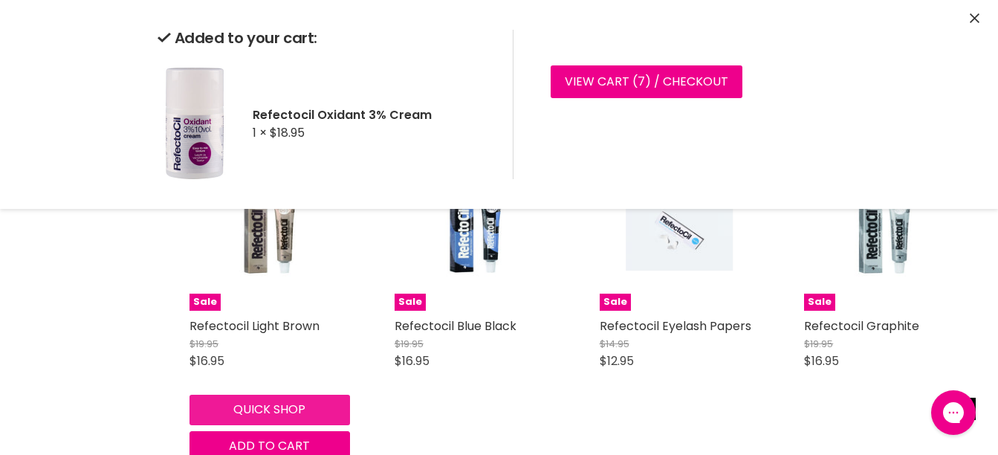
scroll to position [6030, 0]
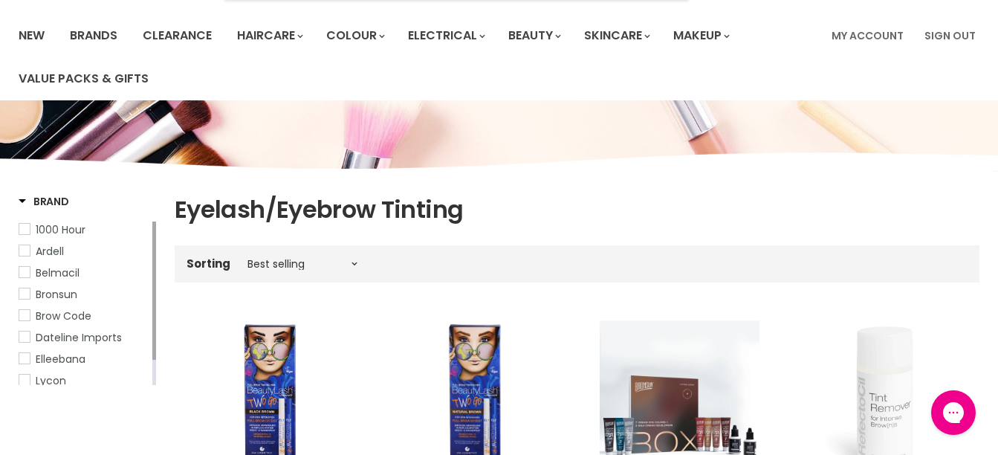
scroll to position [0, 0]
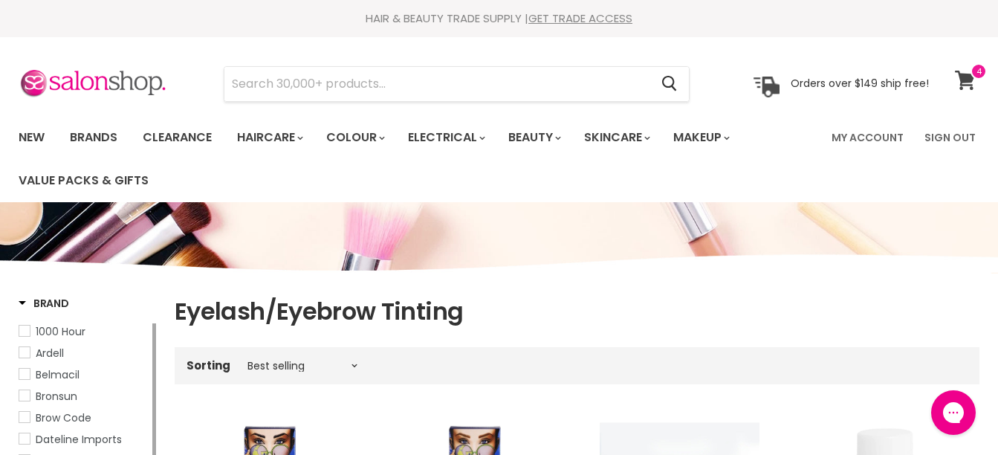
click at [970, 74] on icon at bounding box center [965, 80] width 20 height 19
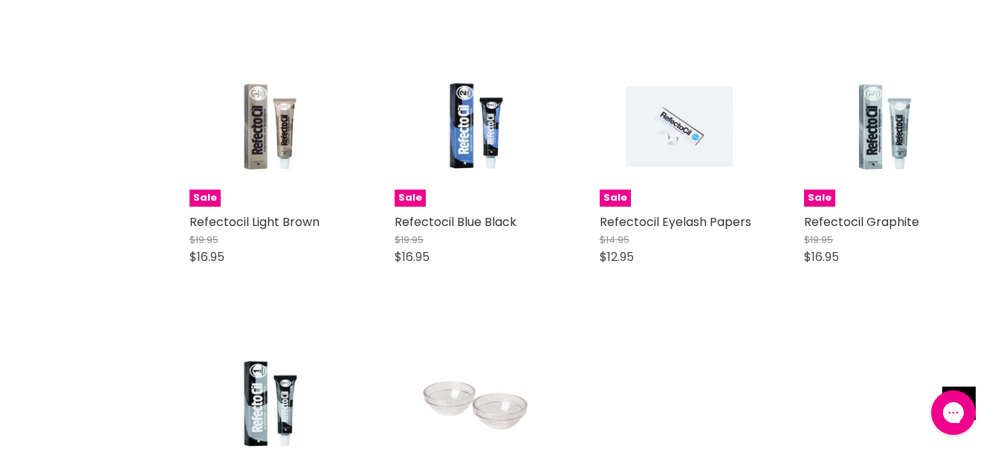
scroll to position [2674, 0]
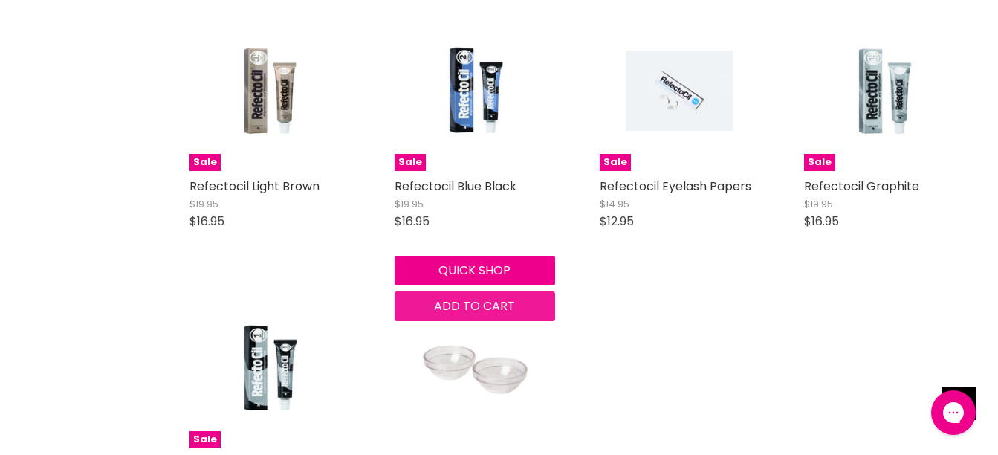
click at [476, 304] on span "Add to cart" at bounding box center [474, 305] width 81 height 17
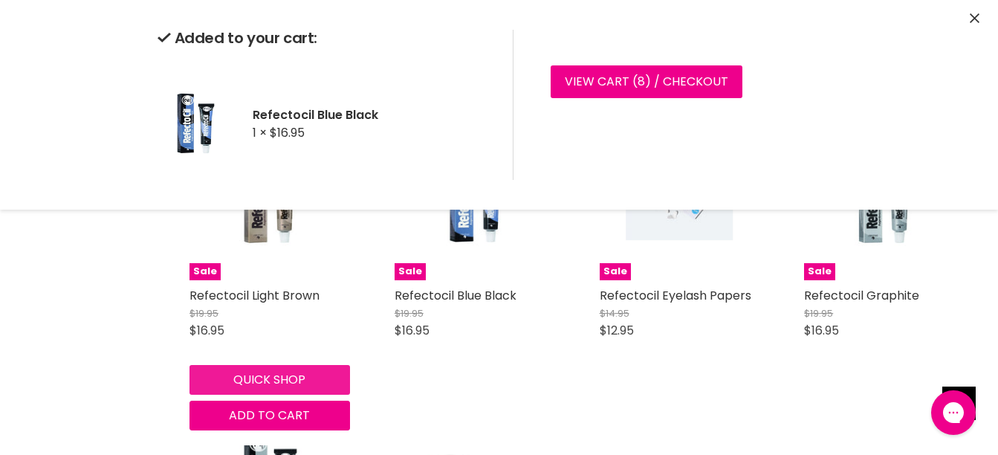
scroll to position [2600, 0]
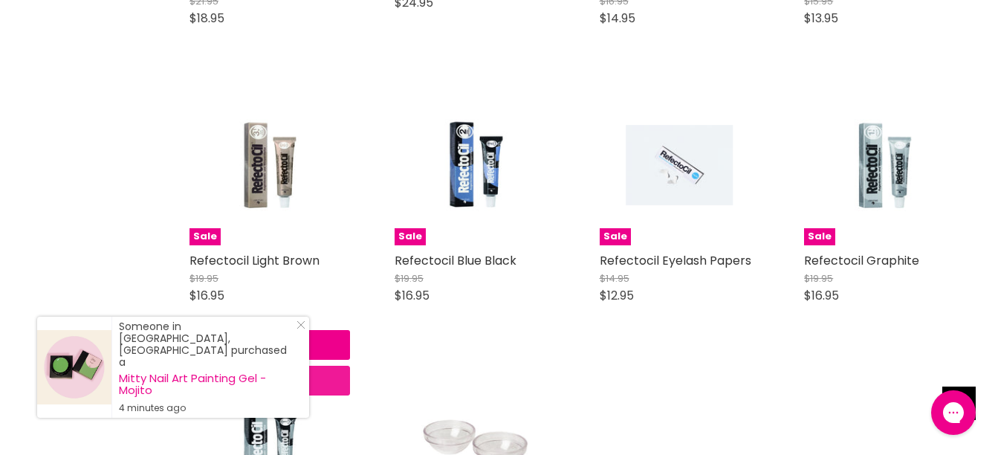
click at [297, 376] on span "Add to cart" at bounding box center [269, 380] width 81 height 17
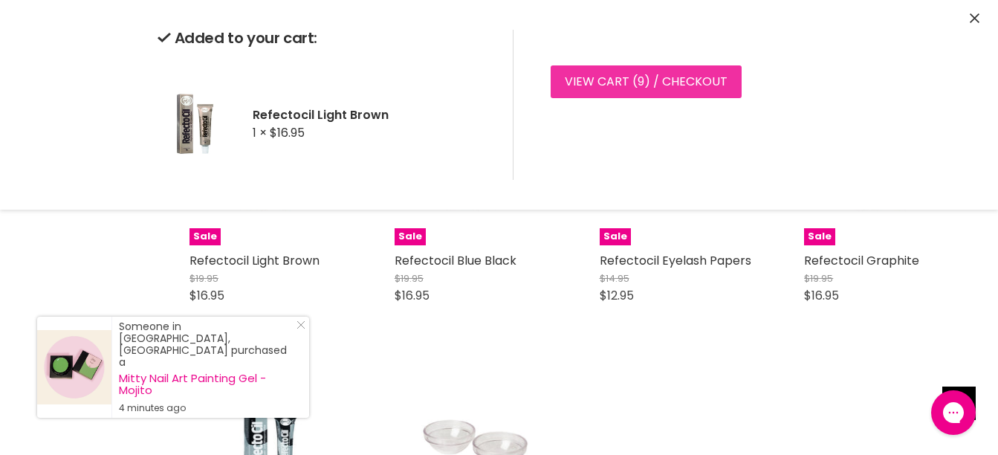
click at [702, 73] on link "View cart ( 9 ) / Checkout" at bounding box center [646, 81] width 191 height 33
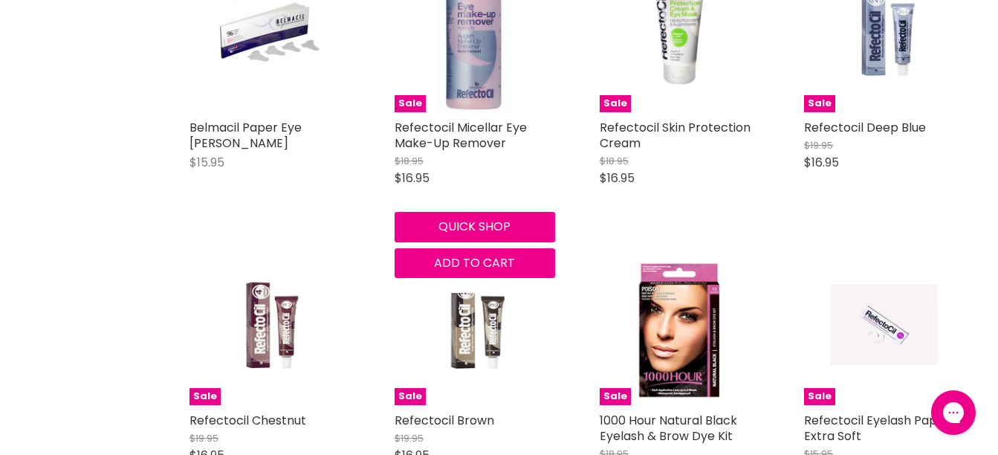
scroll to position [2007, 0]
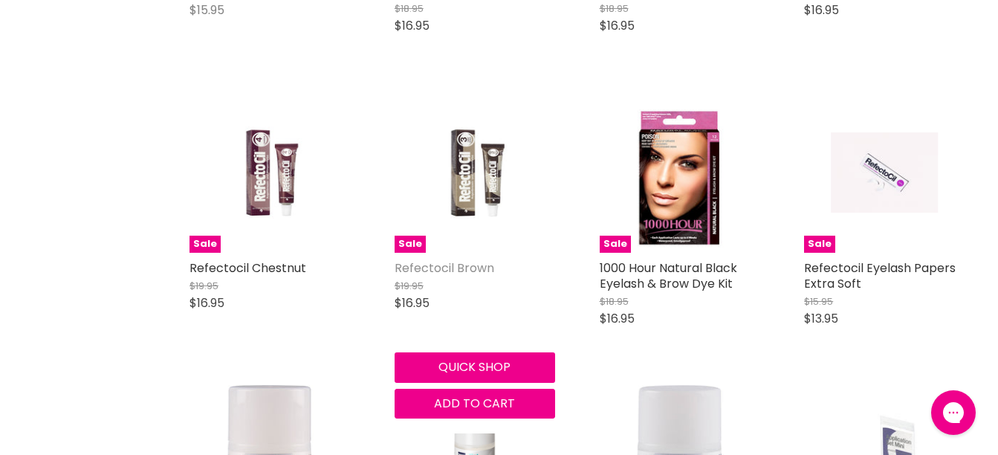
click at [437, 268] on link "Refectocil Brown" at bounding box center [445, 267] width 100 height 17
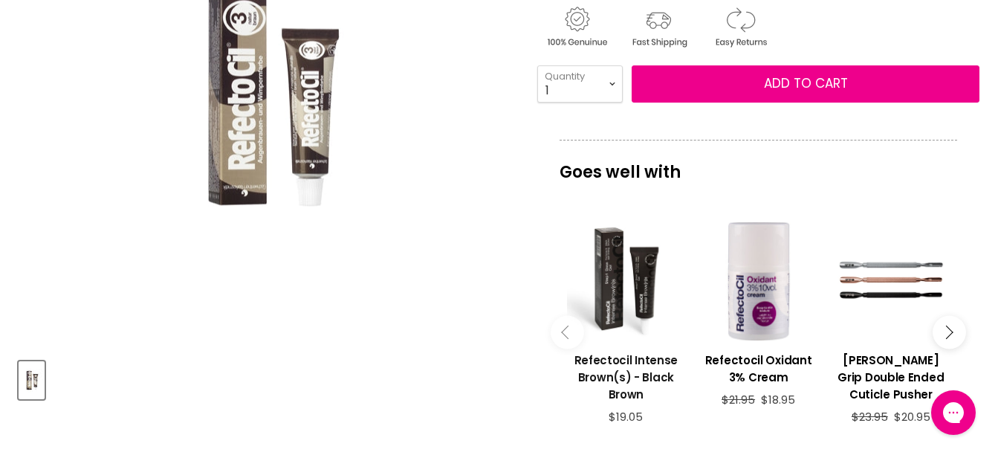
scroll to position [223, 0]
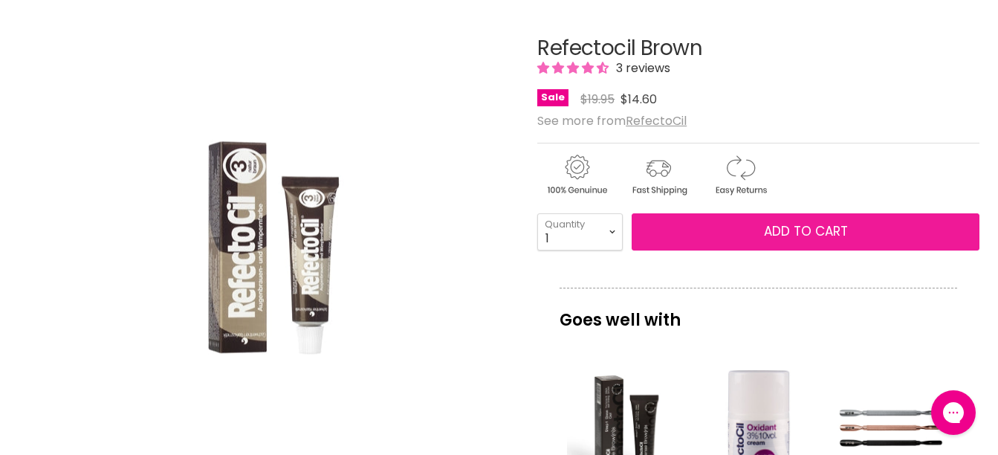
click at [824, 227] on span "Add to cart" at bounding box center [806, 231] width 84 height 18
click at [825, 231] on span "Add to cart" at bounding box center [806, 231] width 84 height 18
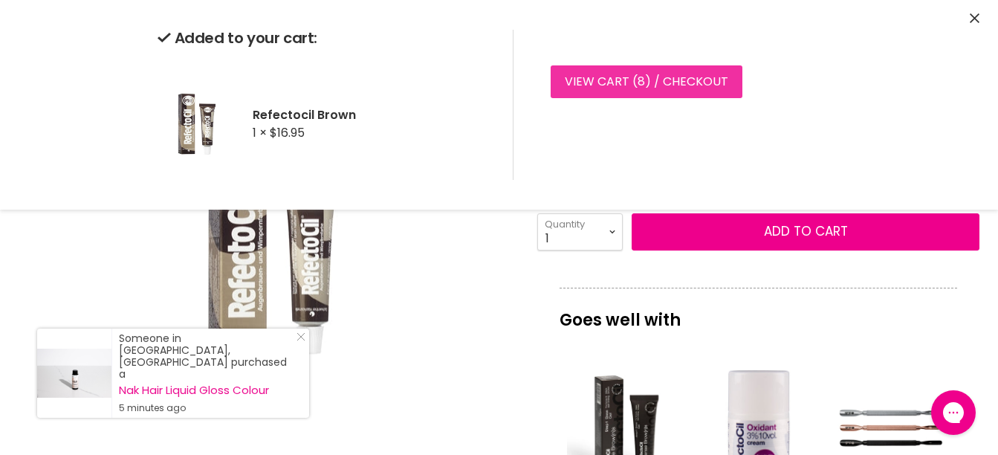
click at [702, 85] on link "View cart ( 8 ) / Checkout" at bounding box center [647, 81] width 192 height 33
